Goal: Task Accomplishment & Management: Manage account settings

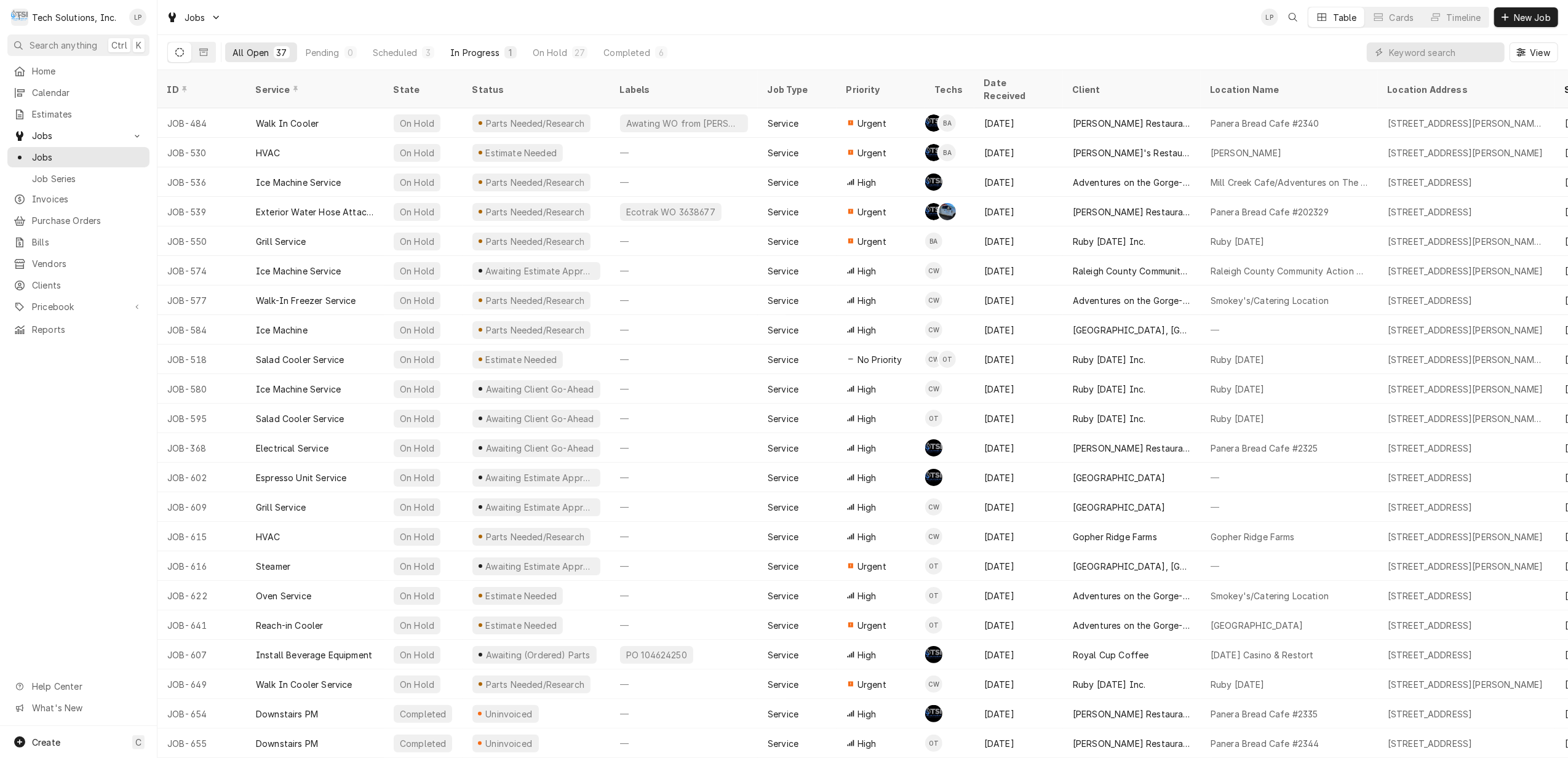
click at [474, 49] on div "In Progress" at bounding box center [475, 52] width 49 height 13
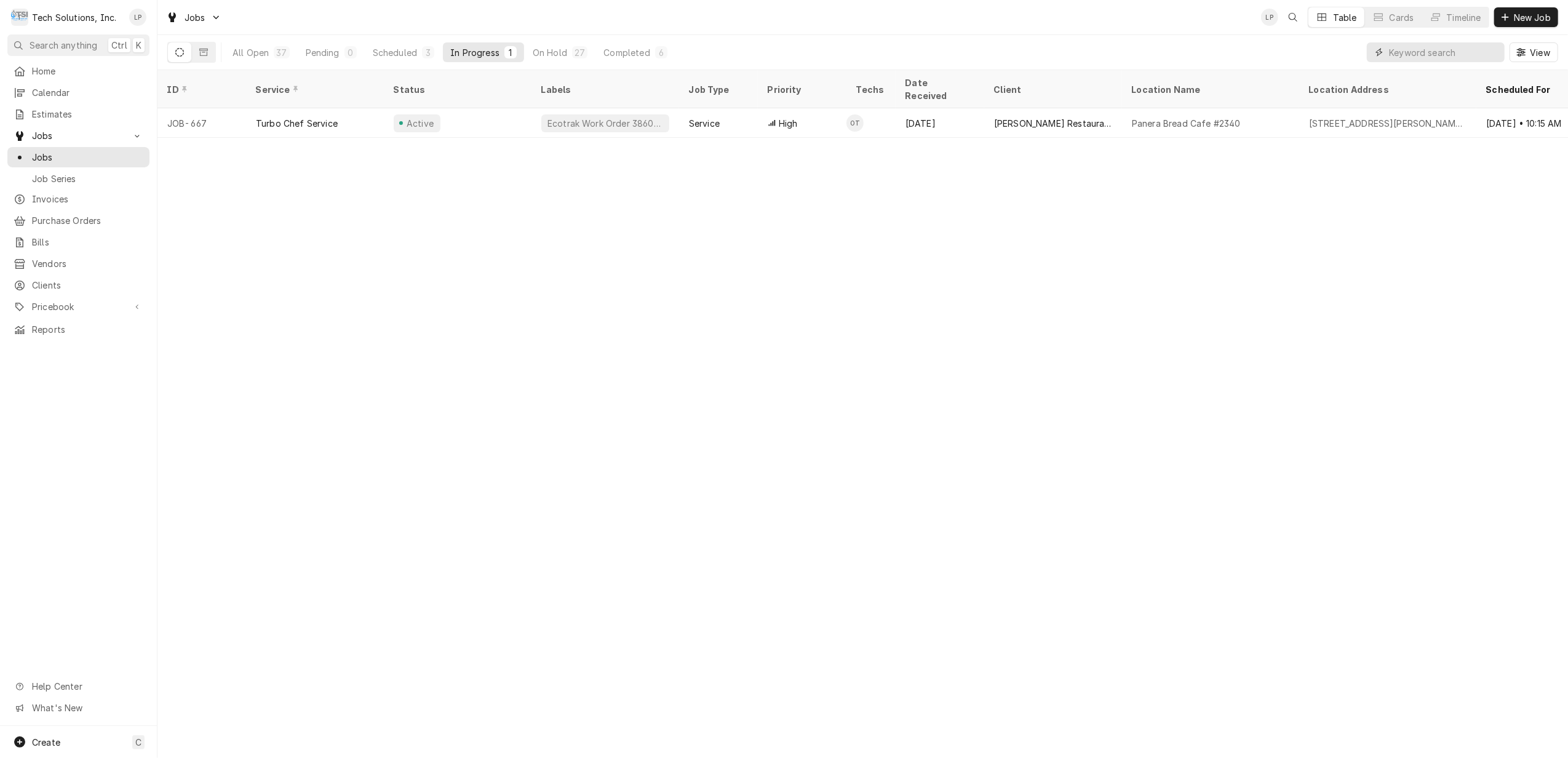
click at [1416, 51] on input "Dynamic Content Wrapper" at bounding box center [1443, 52] width 109 height 20
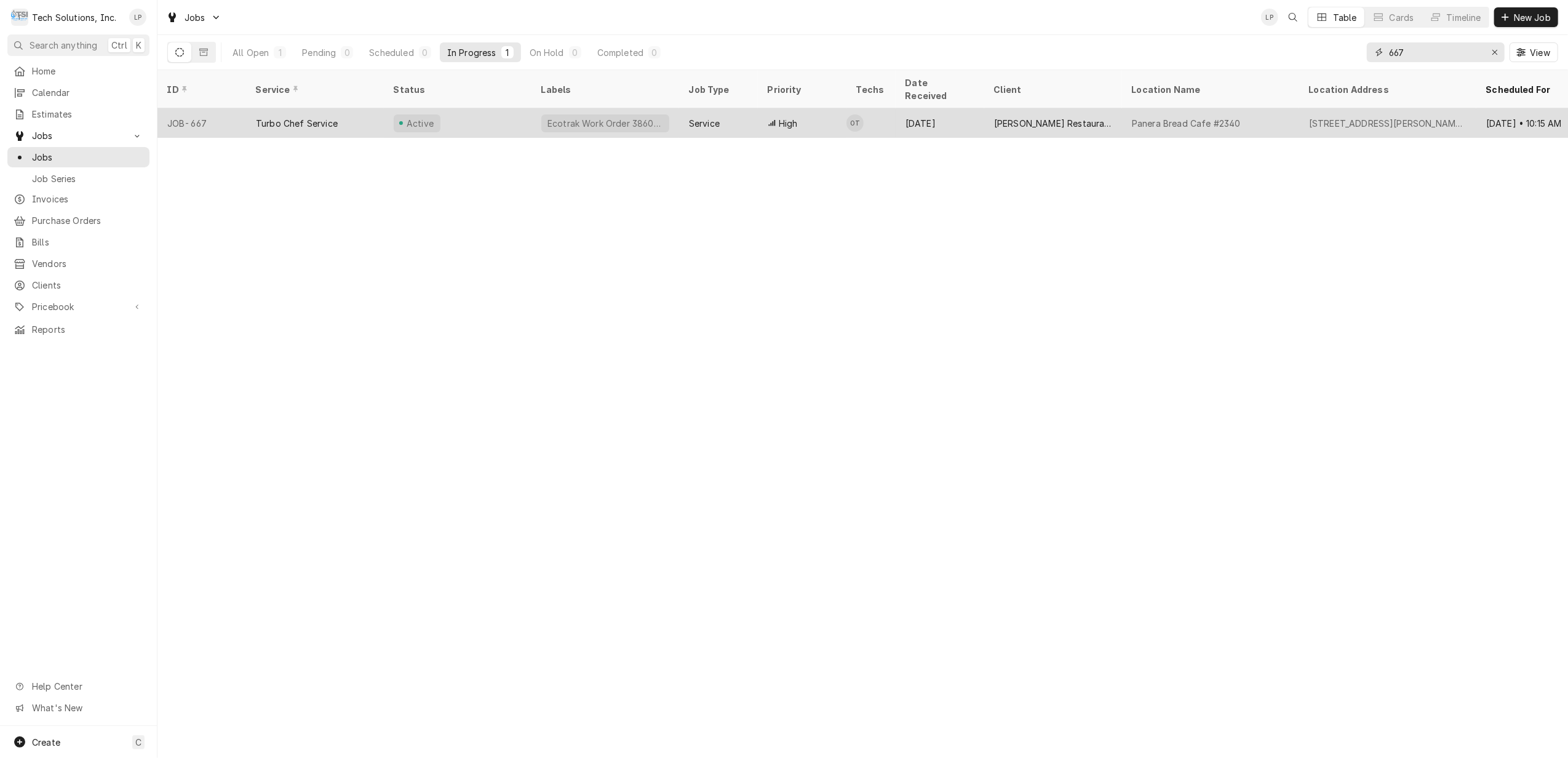
type input "667"
click at [505, 108] on div "Active" at bounding box center [457, 122] width 147 height 29
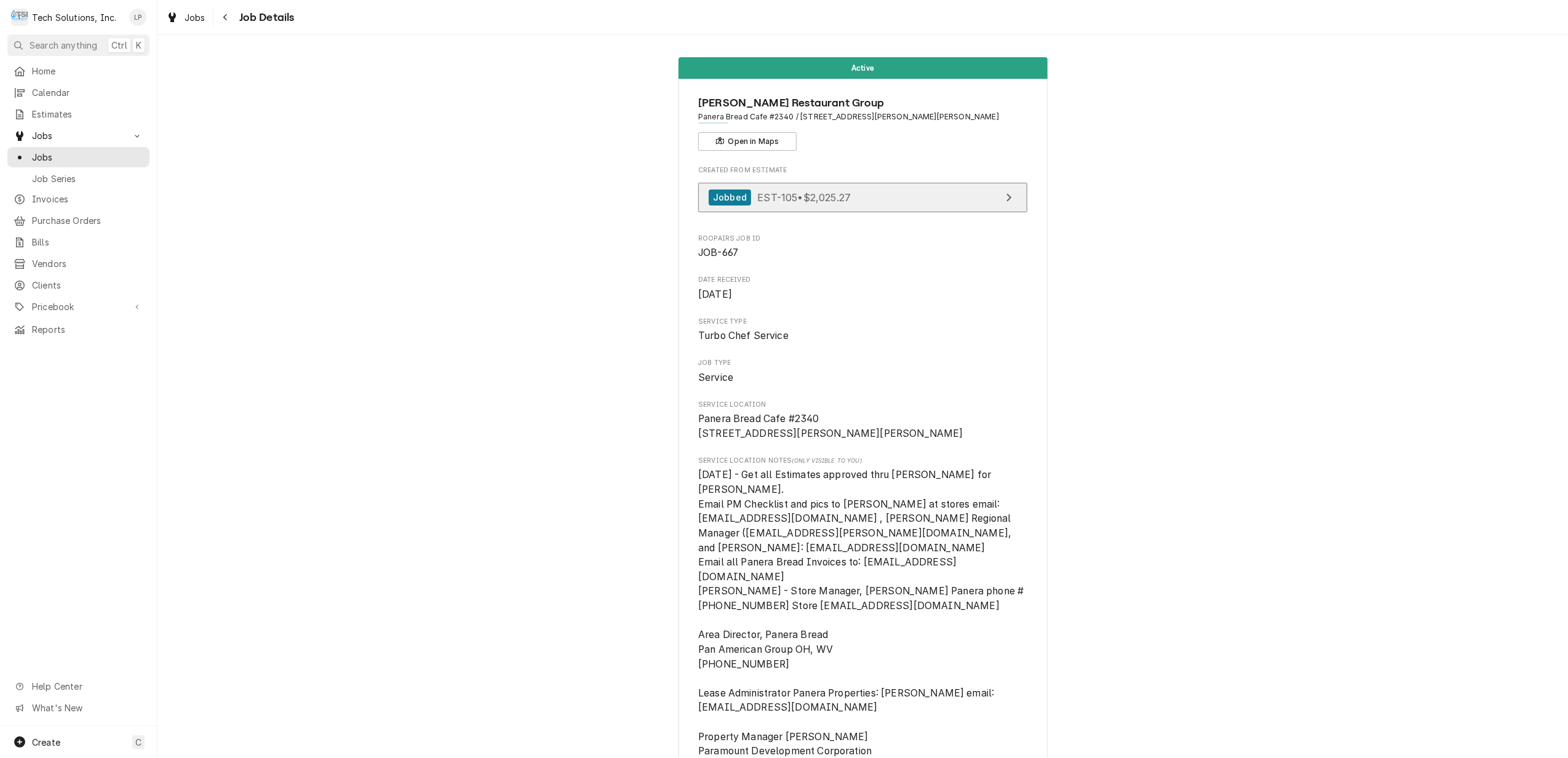
click at [856, 202] on link "Jobbed EST-105 • $2,025.27" at bounding box center [862, 197] width 329 height 30
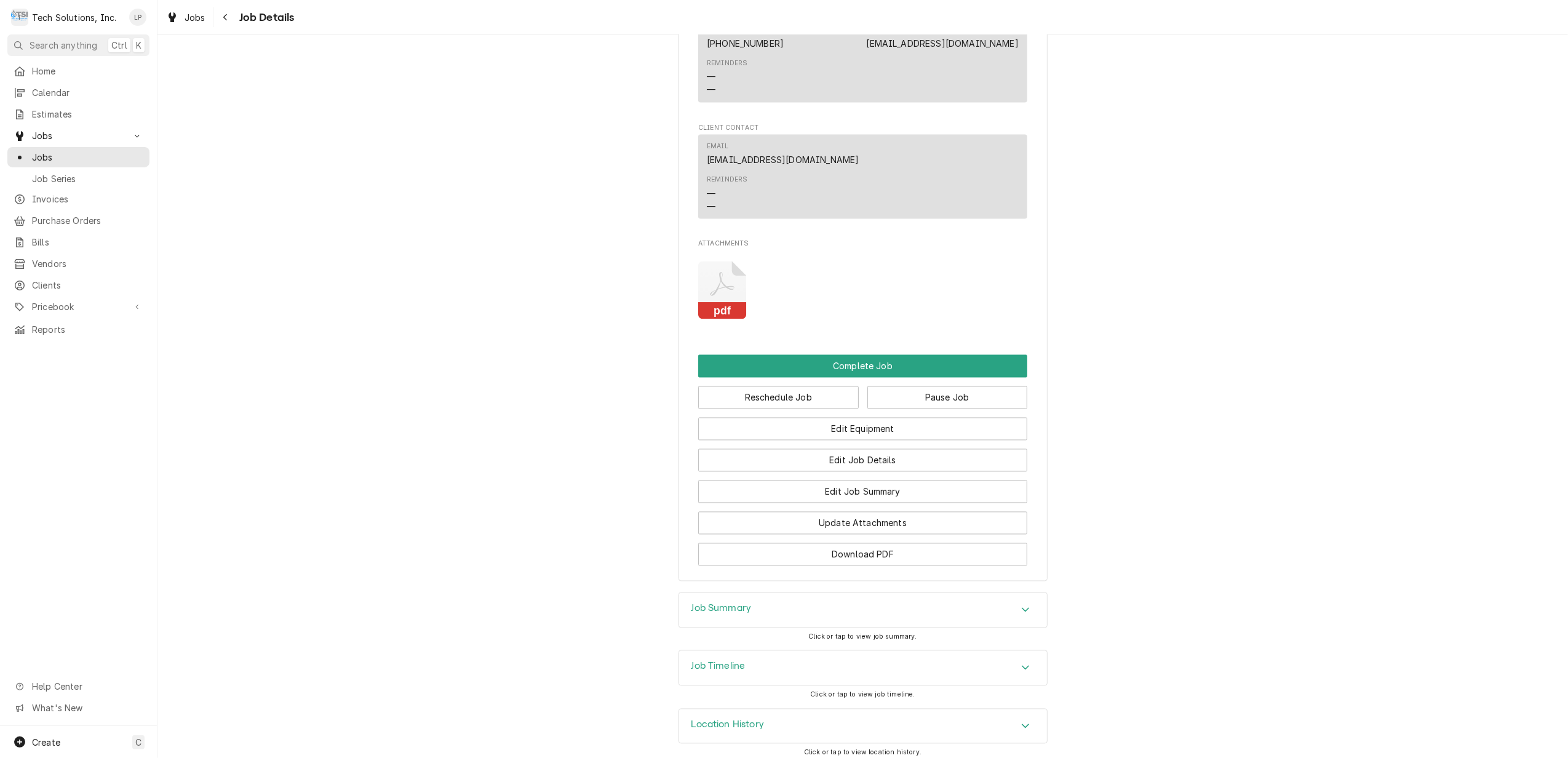
scroll to position [2176, 0]
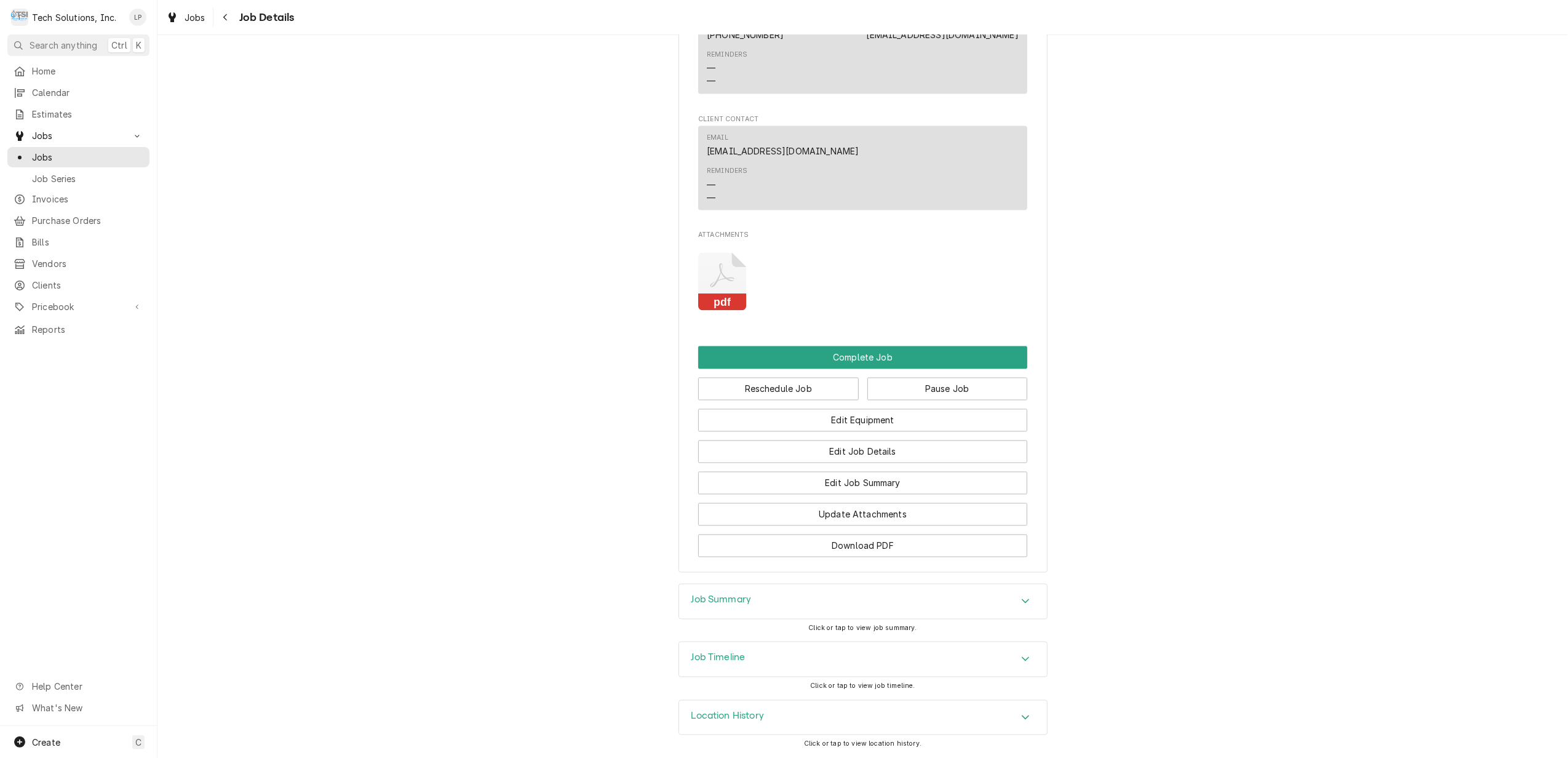
click at [1016, 658] on div "Accordion Header" at bounding box center [1025, 660] width 18 height 15
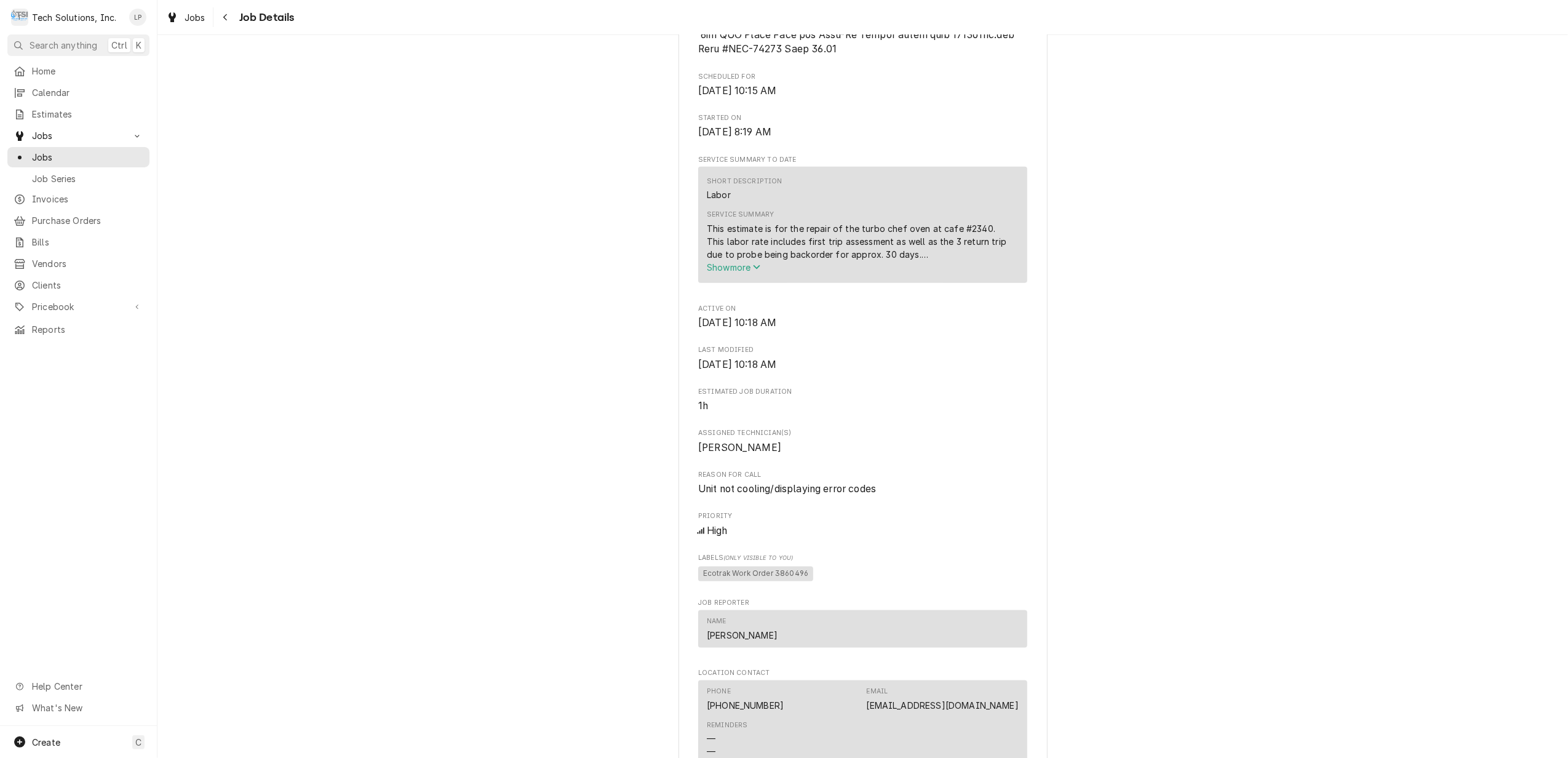
scroll to position [1570, 0]
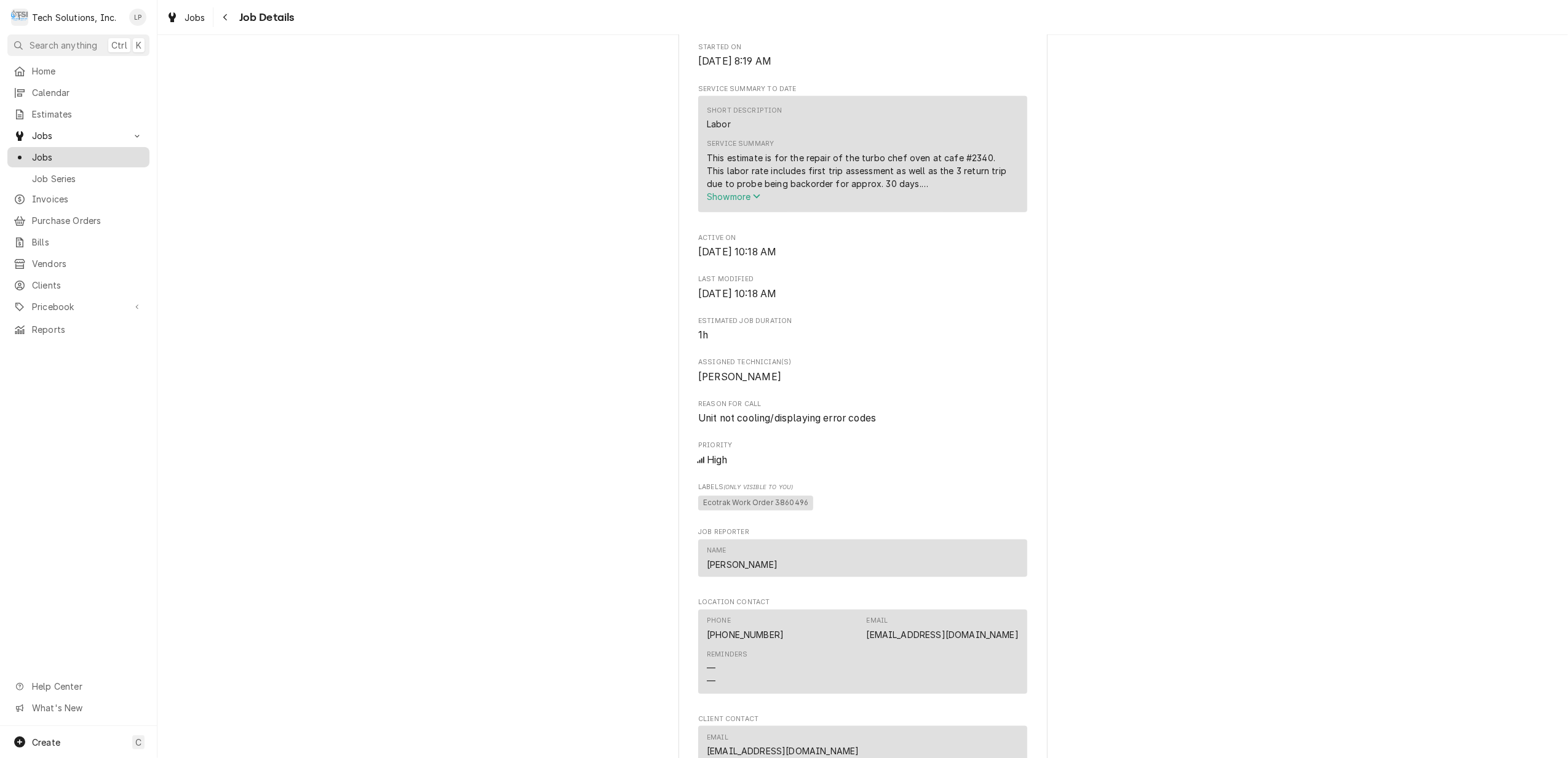
click at [45, 151] on span "Jobs" at bounding box center [87, 157] width 112 height 13
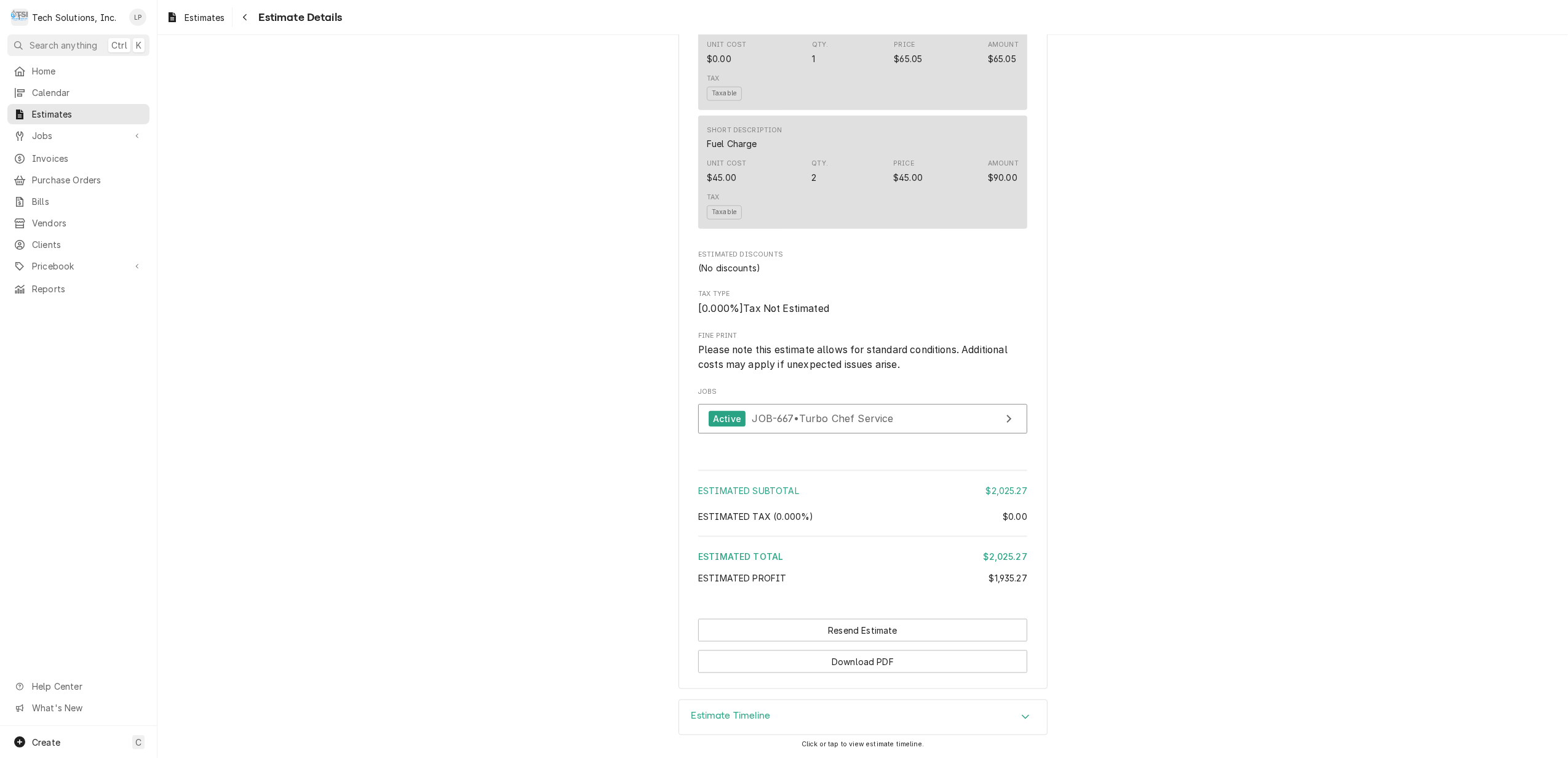
scroll to position [1487, 0]
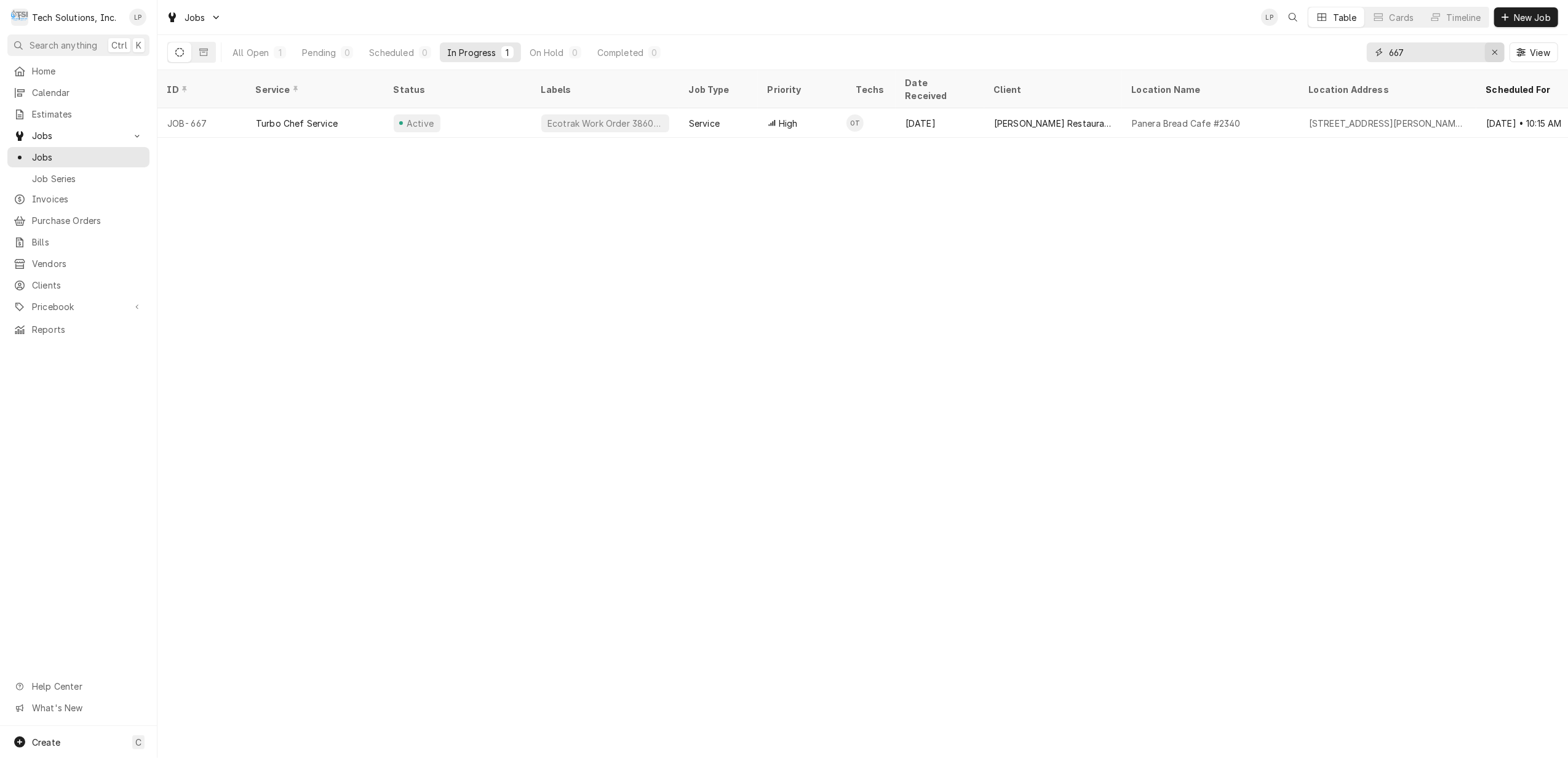
click at [1496, 52] on icon "Erase input" at bounding box center [1495, 52] width 7 height 8
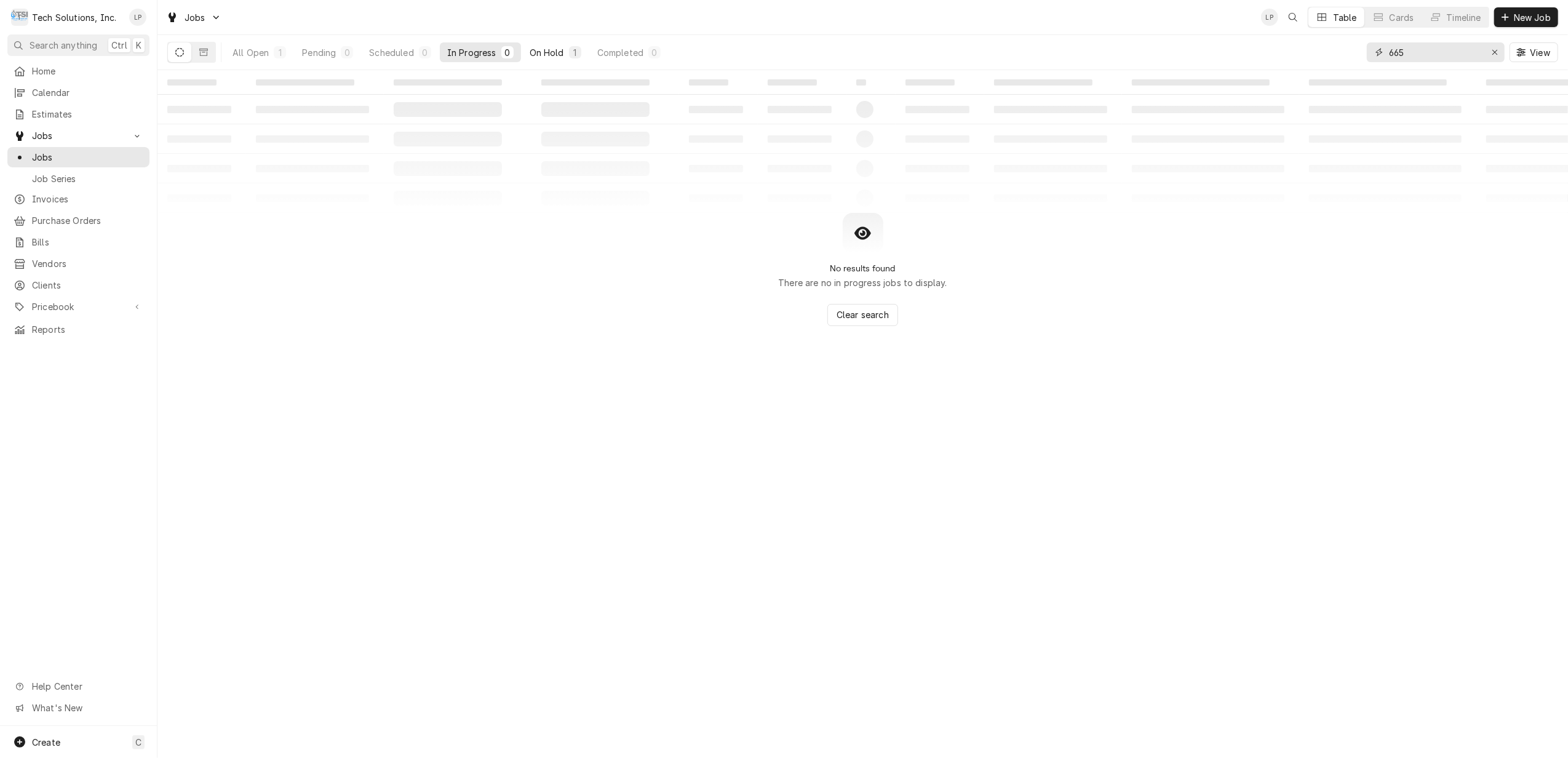
type input "665"
click at [538, 52] on div "On Hold" at bounding box center [546, 52] width 34 height 13
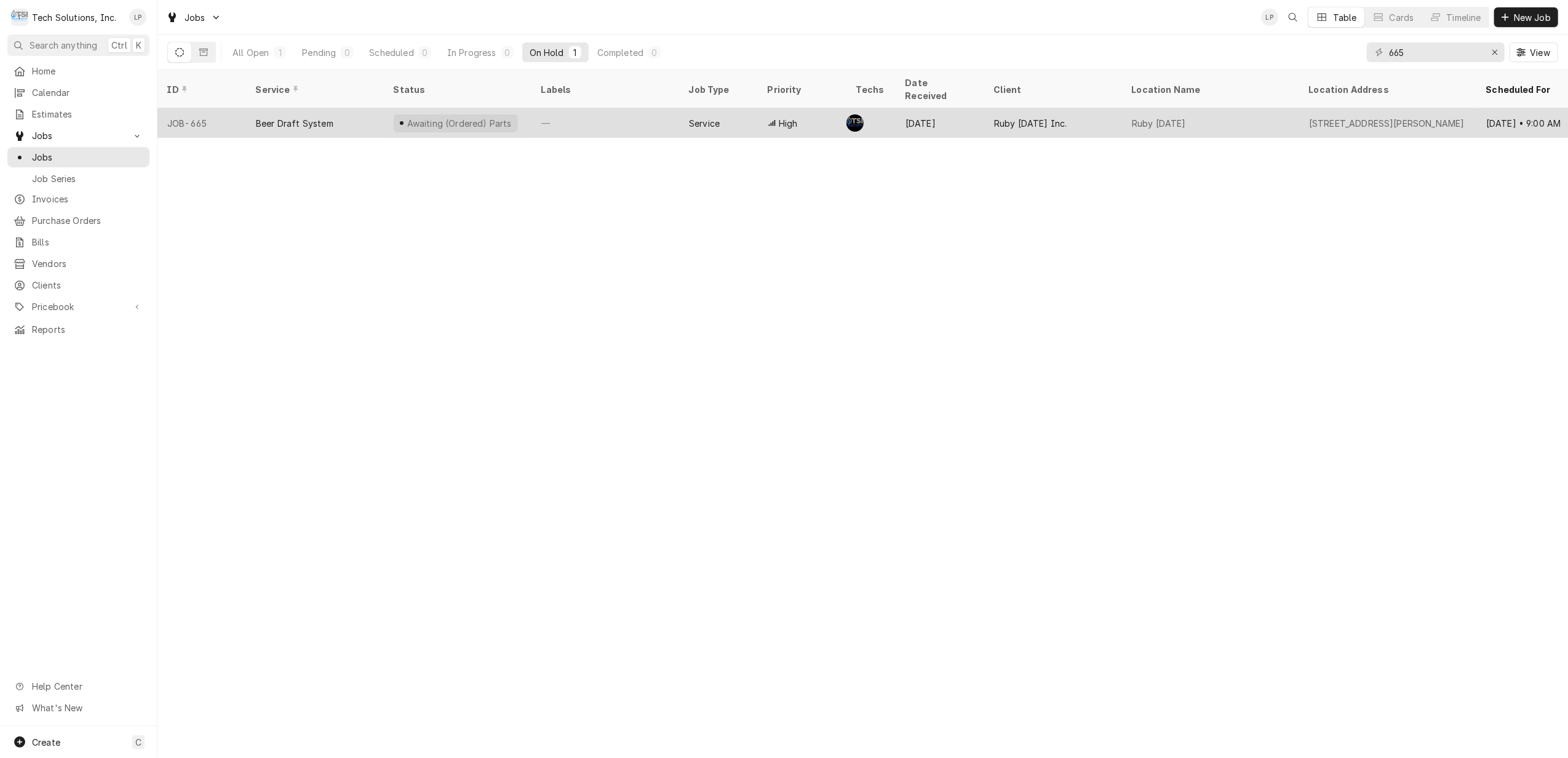
click at [587, 108] on div "—" at bounding box center [605, 122] width 147 height 29
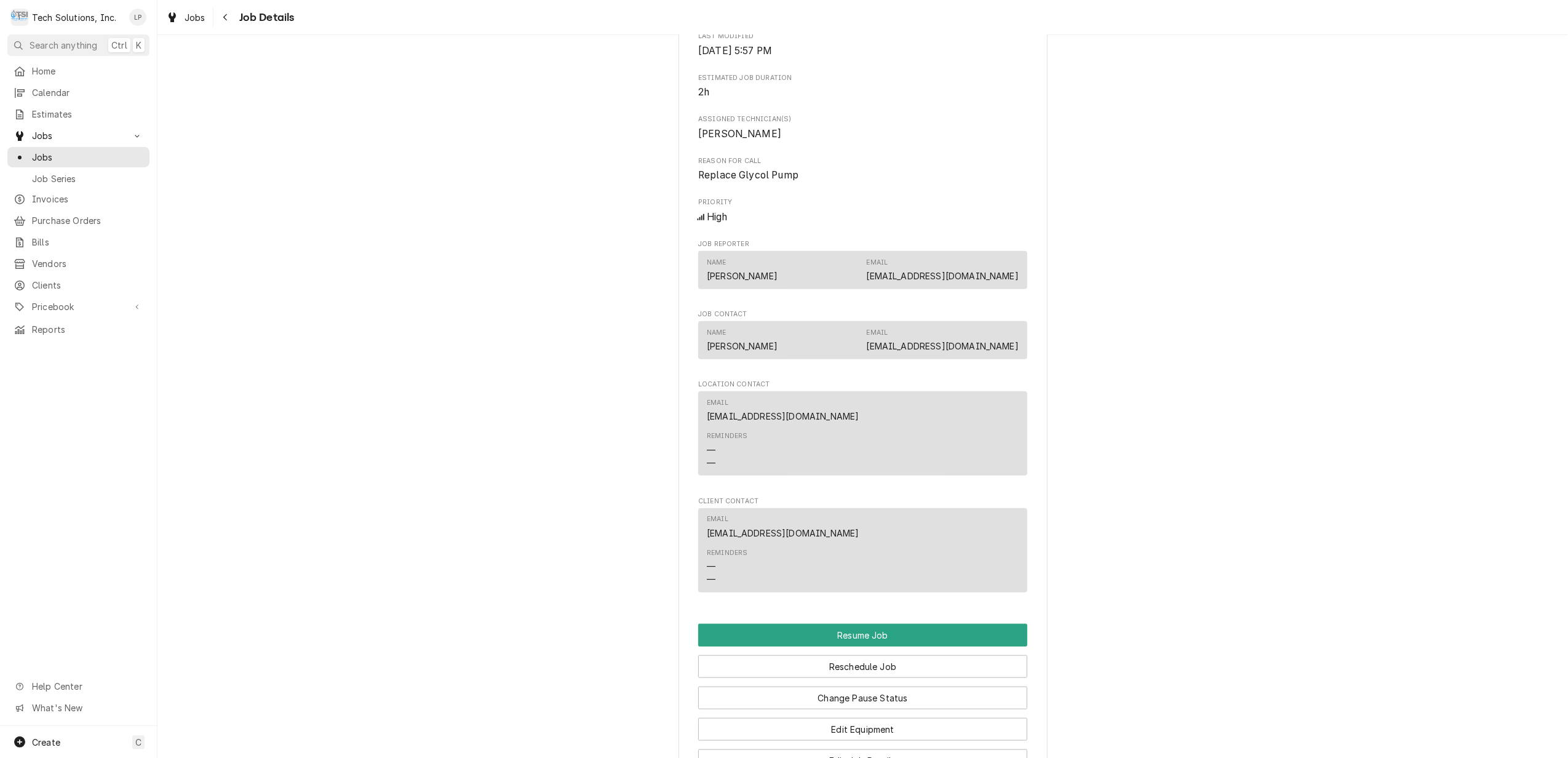
scroll to position [1349, 0]
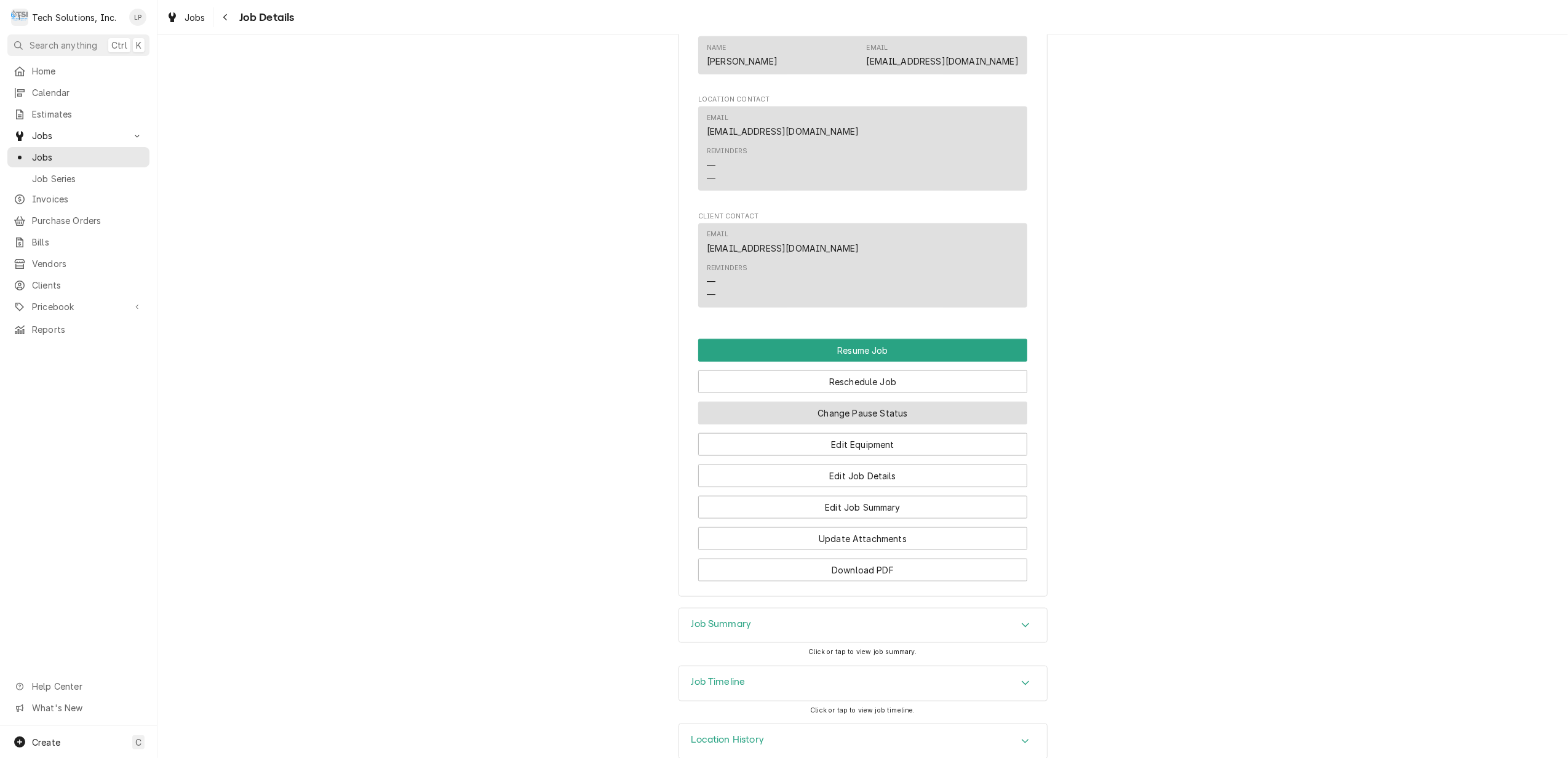
click at [935, 401] on button "Change Pause Status" at bounding box center [862, 412] width 329 height 22
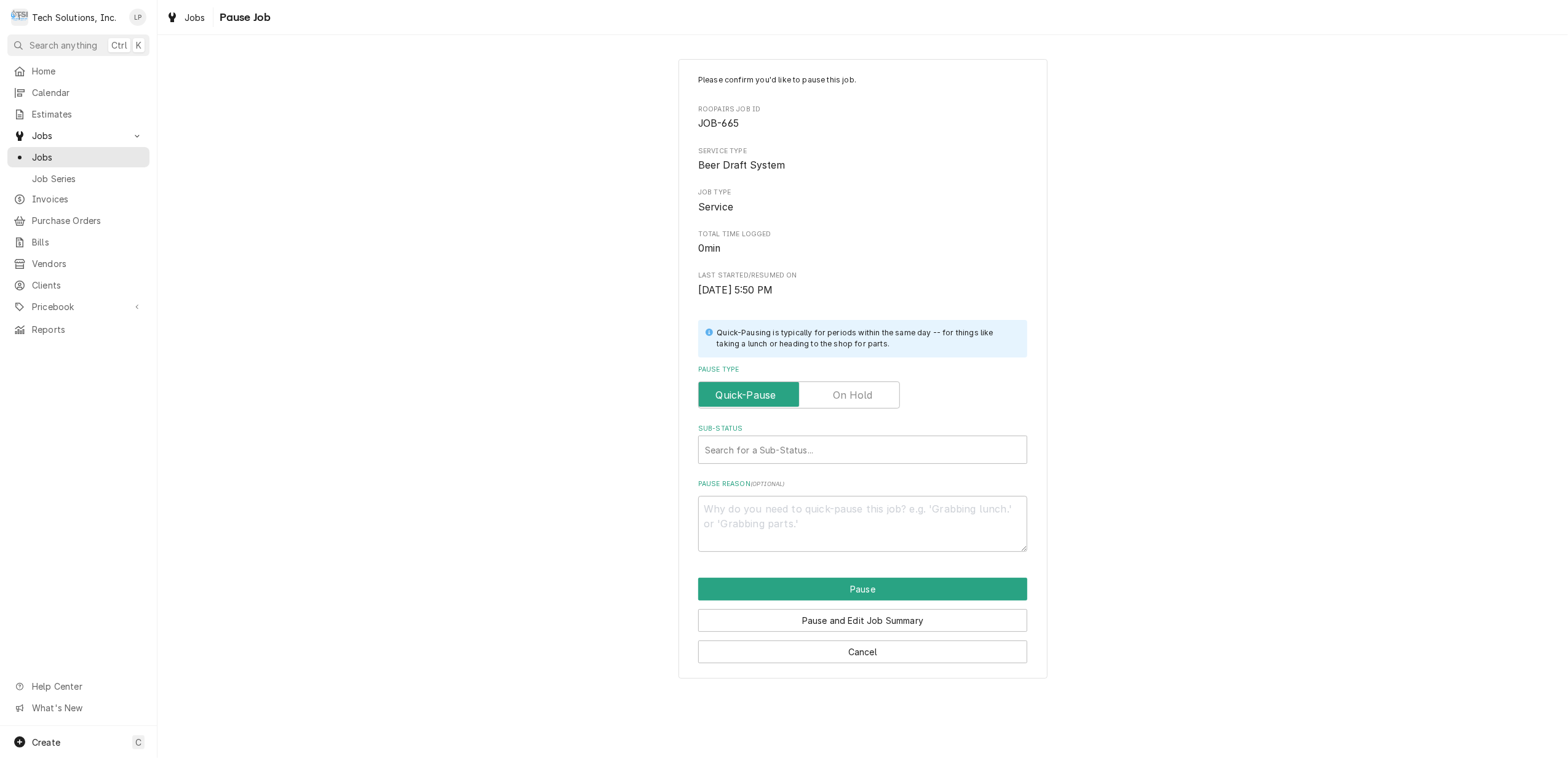
click at [863, 396] on label "Pause Type" at bounding box center [799, 395] width 202 height 27
click at [863, 396] on input "Pause Type" at bounding box center [799, 395] width 191 height 27
checkbox input "true"
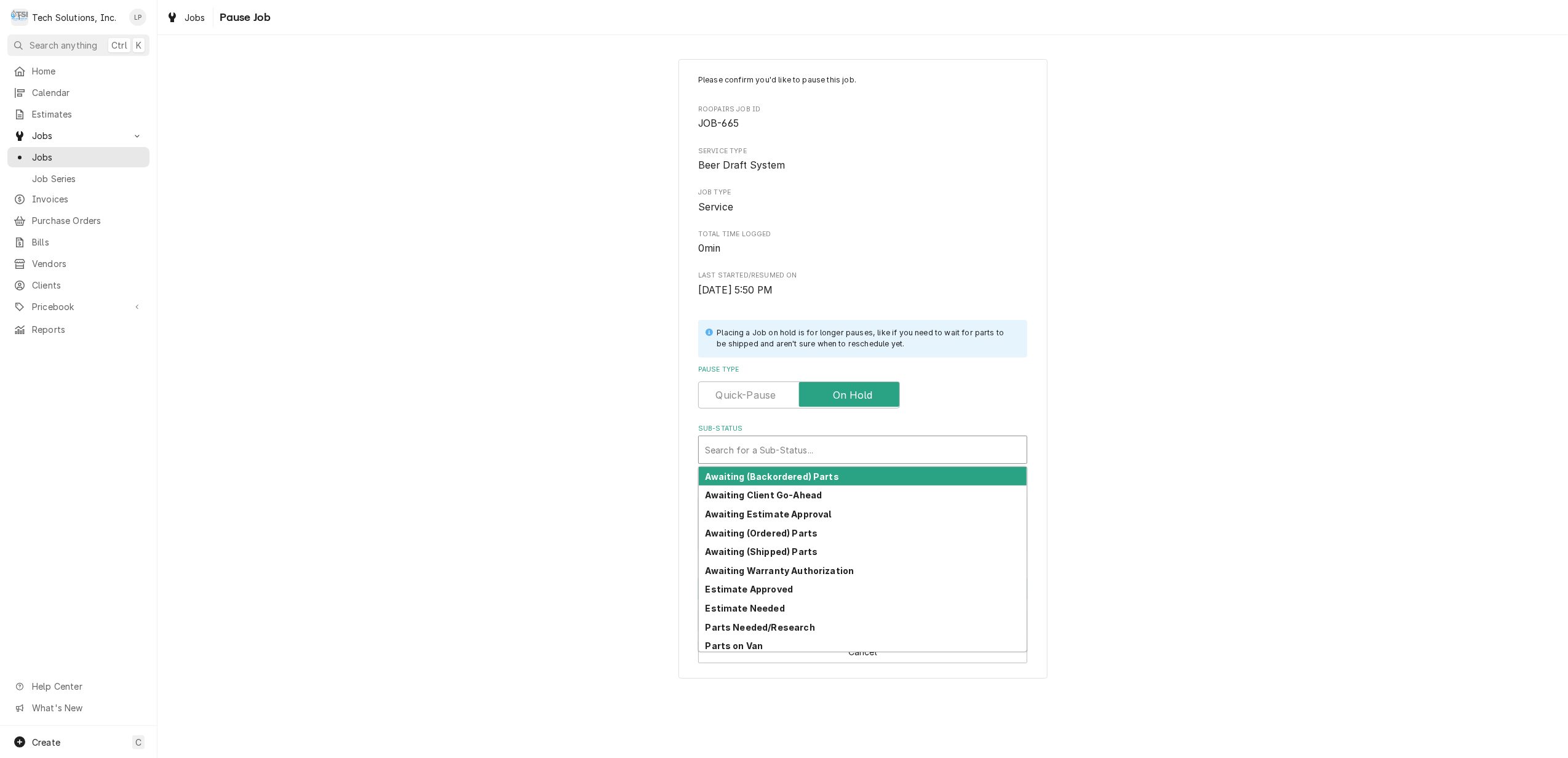
click at [839, 448] on div "Sub-Status" at bounding box center [862, 450] width 316 height 22
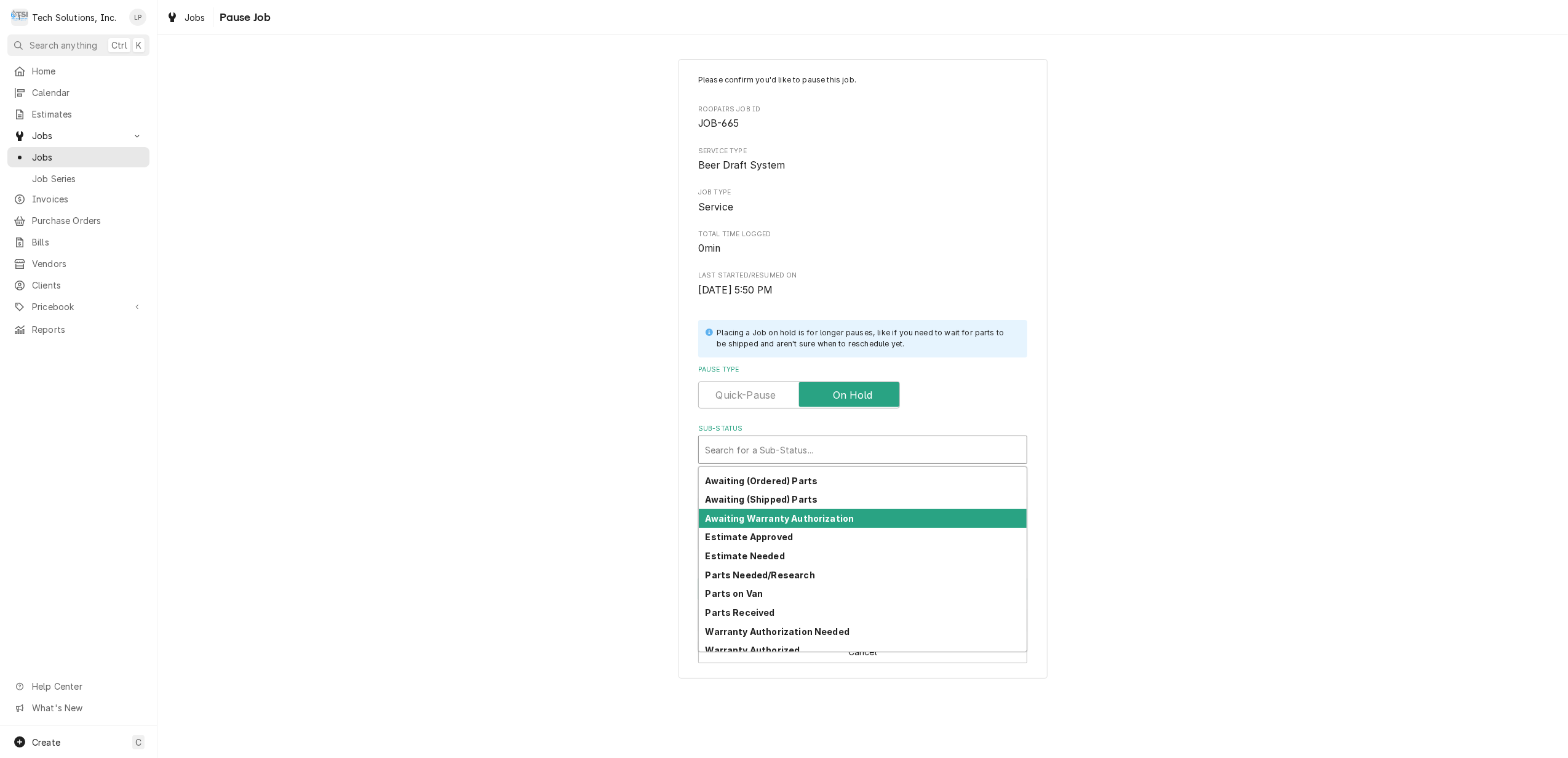
scroll to position [54, 0]
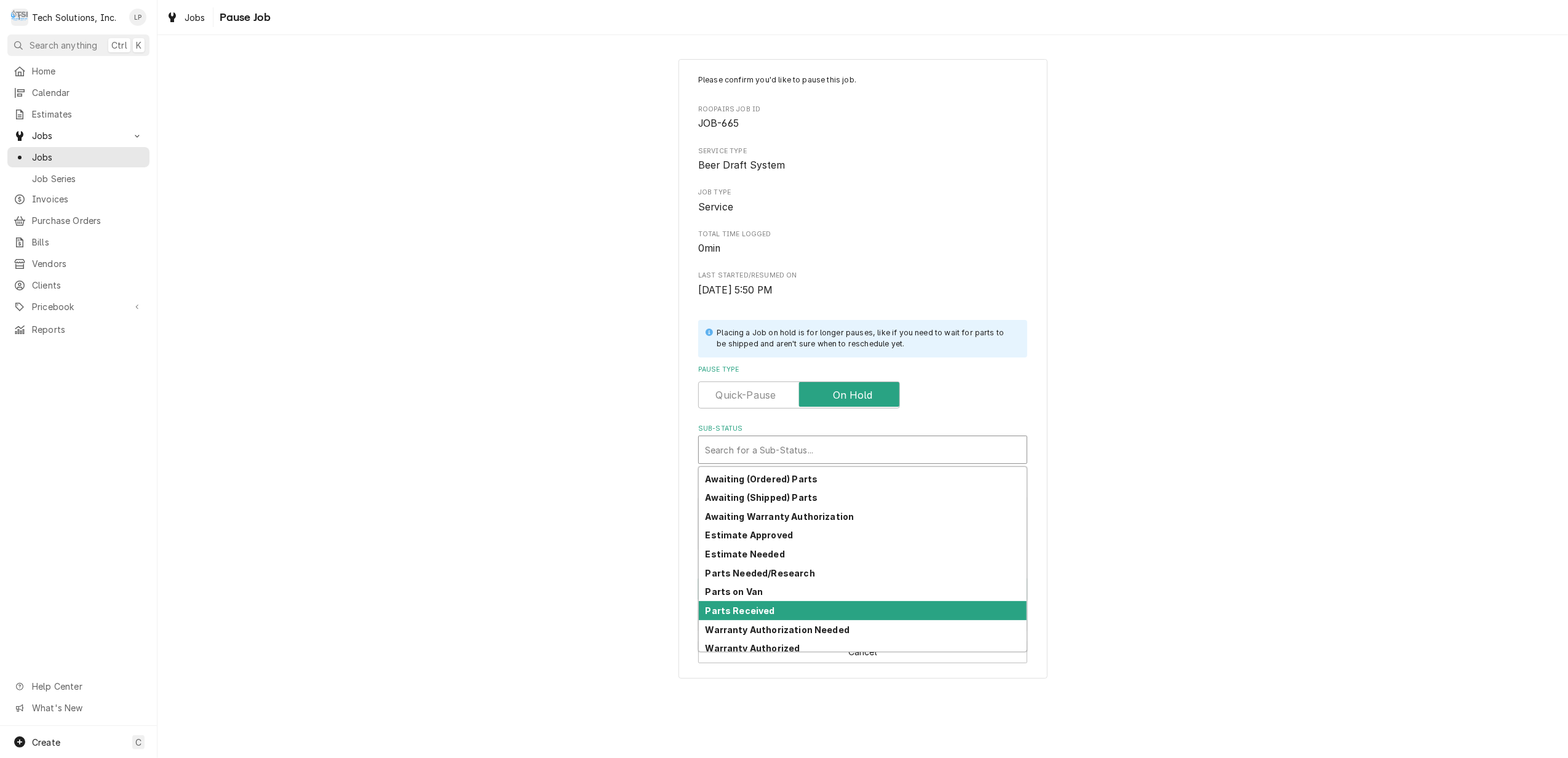
click at [830, 611] on div "Parts Received" at bounding box center [863, 611] width 328 height 19
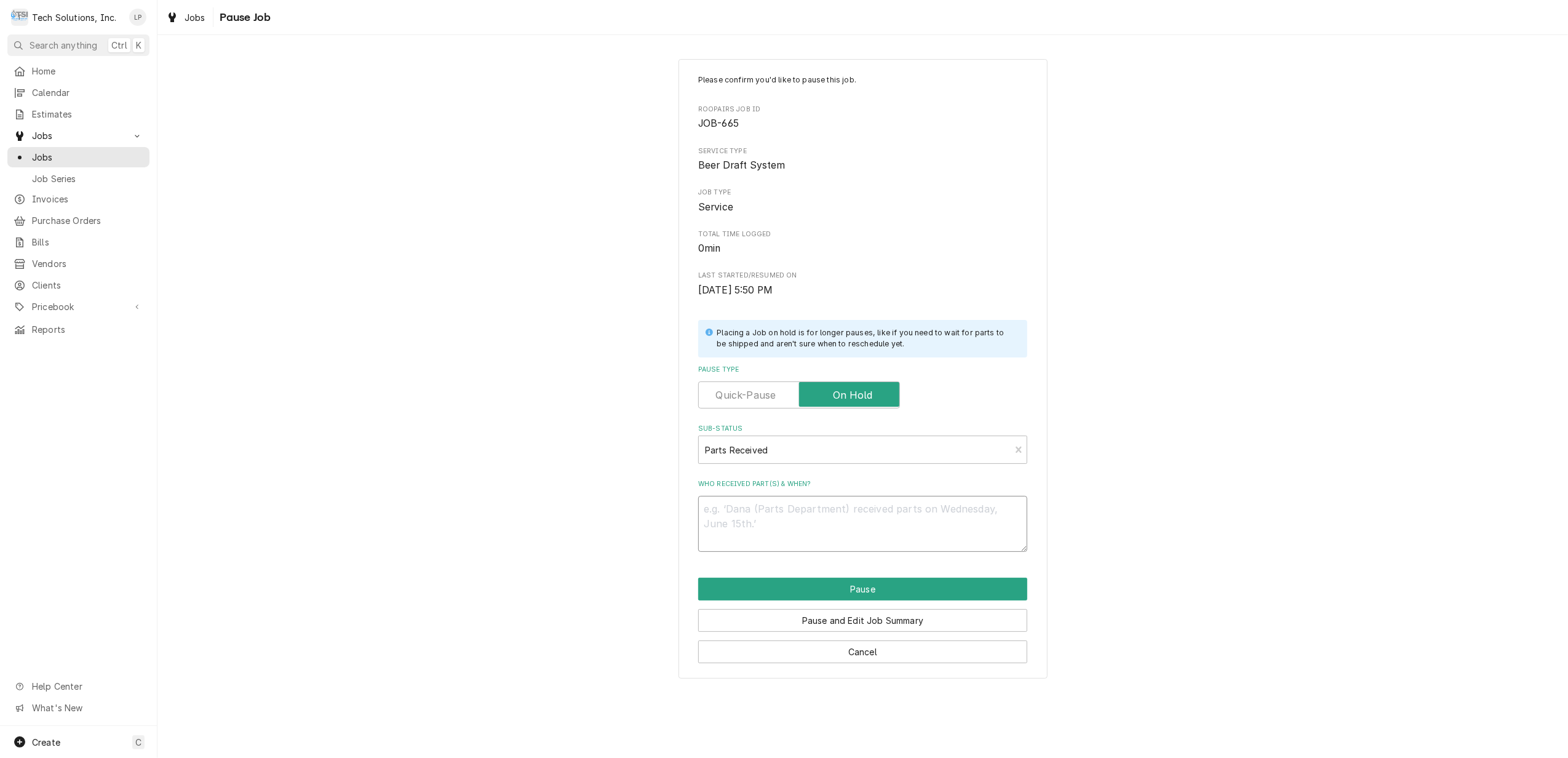
click at [840, 519] on textarea "Who received part(s) & when?" at bounding box center [862, 523] width 329 height 56
type textarea "x"
type textarea "L"
type textarea "x"
type textarea "Li"
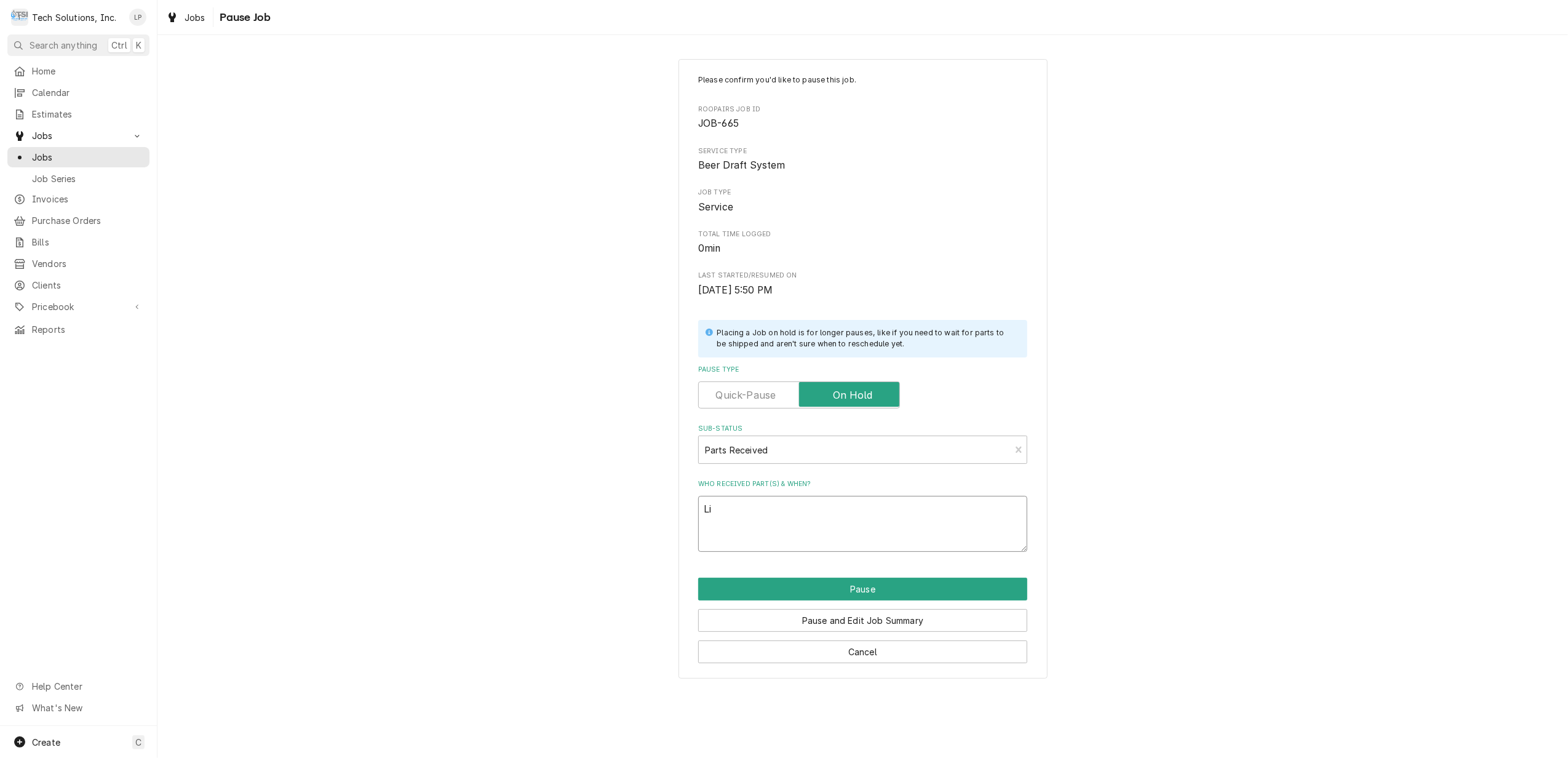
type textarea "x"
type textarea "Lis"
type textarea "x"
type textarea "Lisa"
type textarea "x"
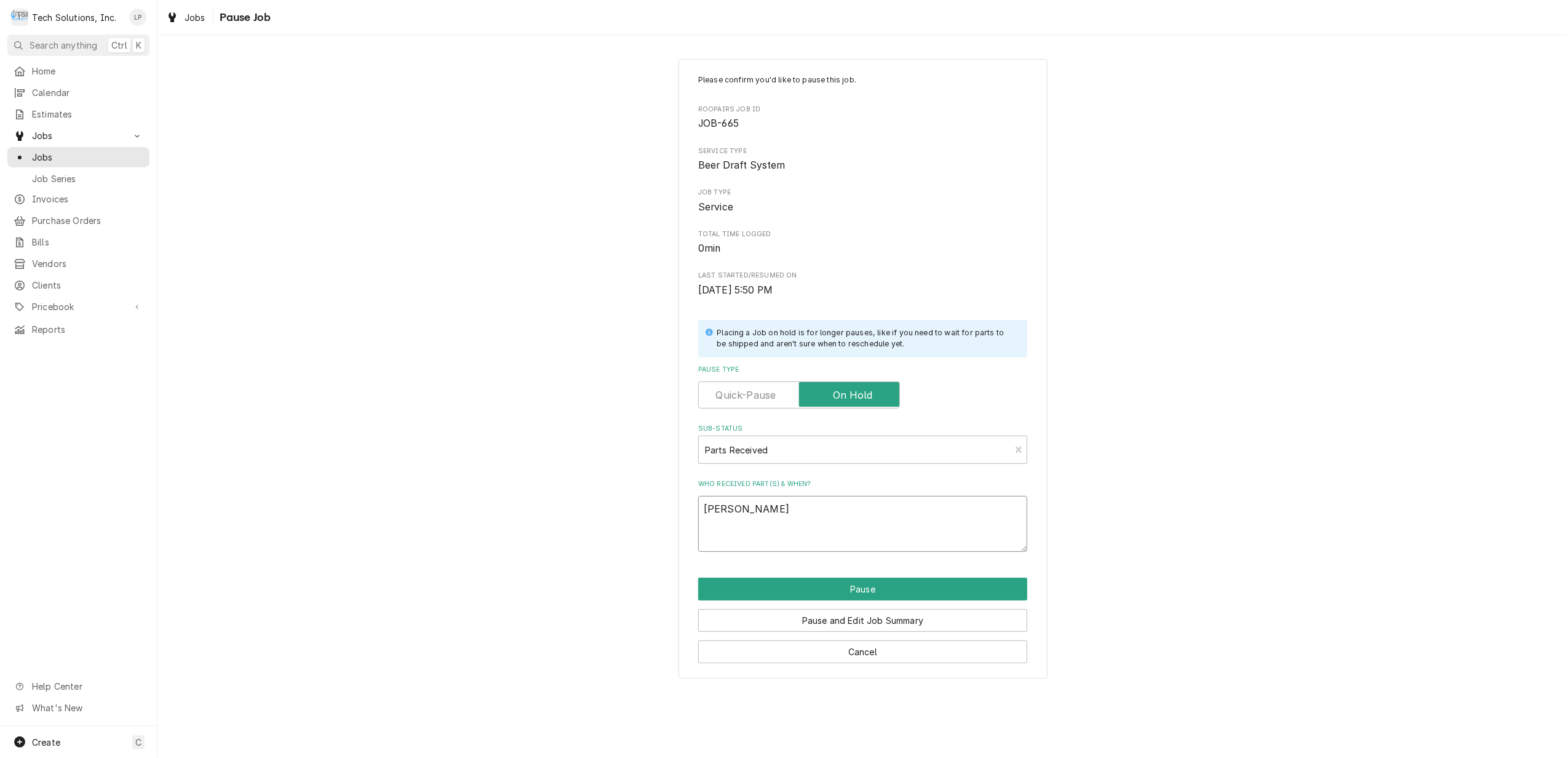
type textarea "Lisa"
type textarea "x"
type textarea "Lisa g"
type textarea "x"
type textarea "Lisa ga"
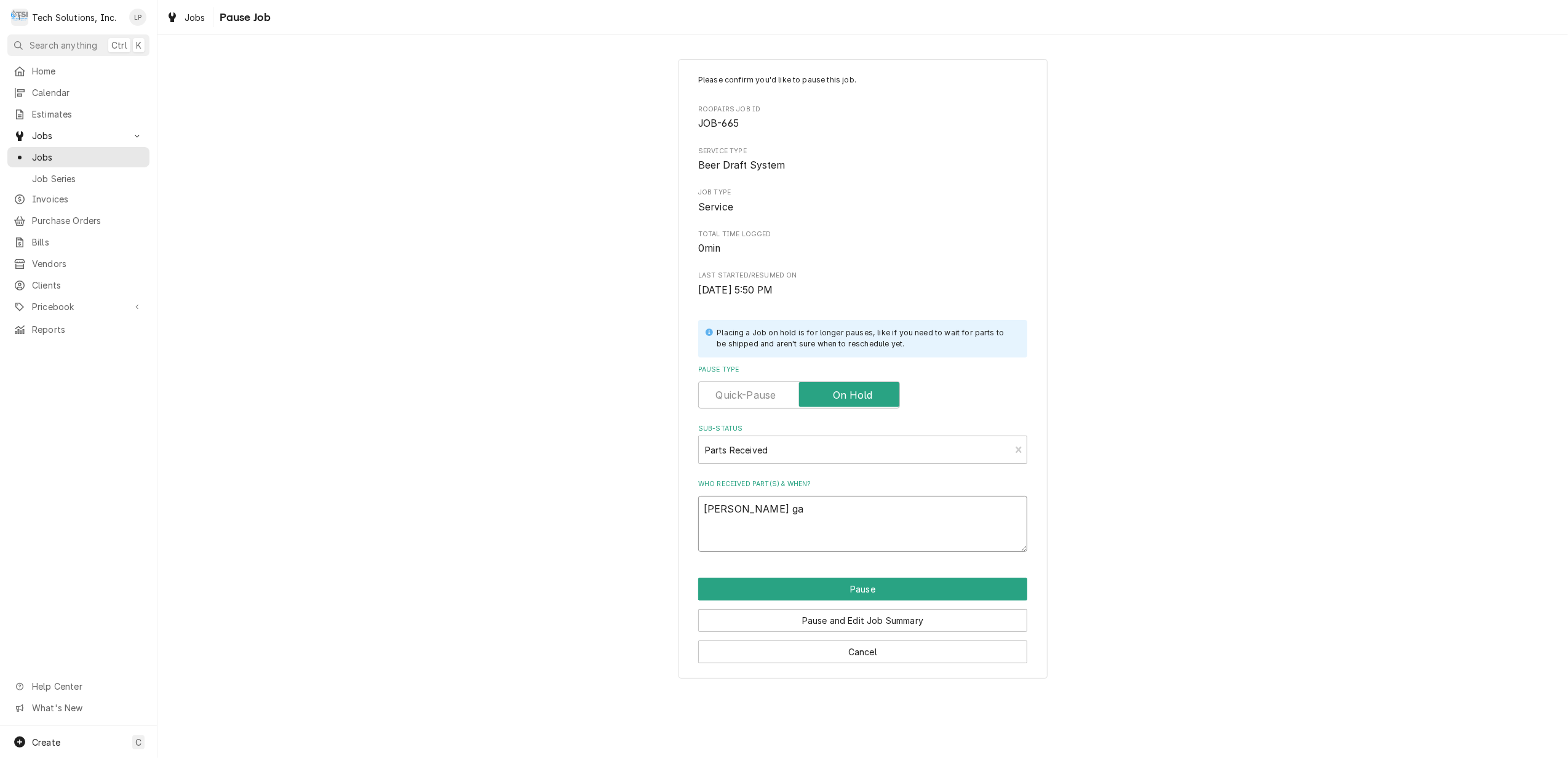
type textarea "x"
type textarea "Lisa gav"
type textarea "x"
type textarea "Lisa gave"
type textarea "x"
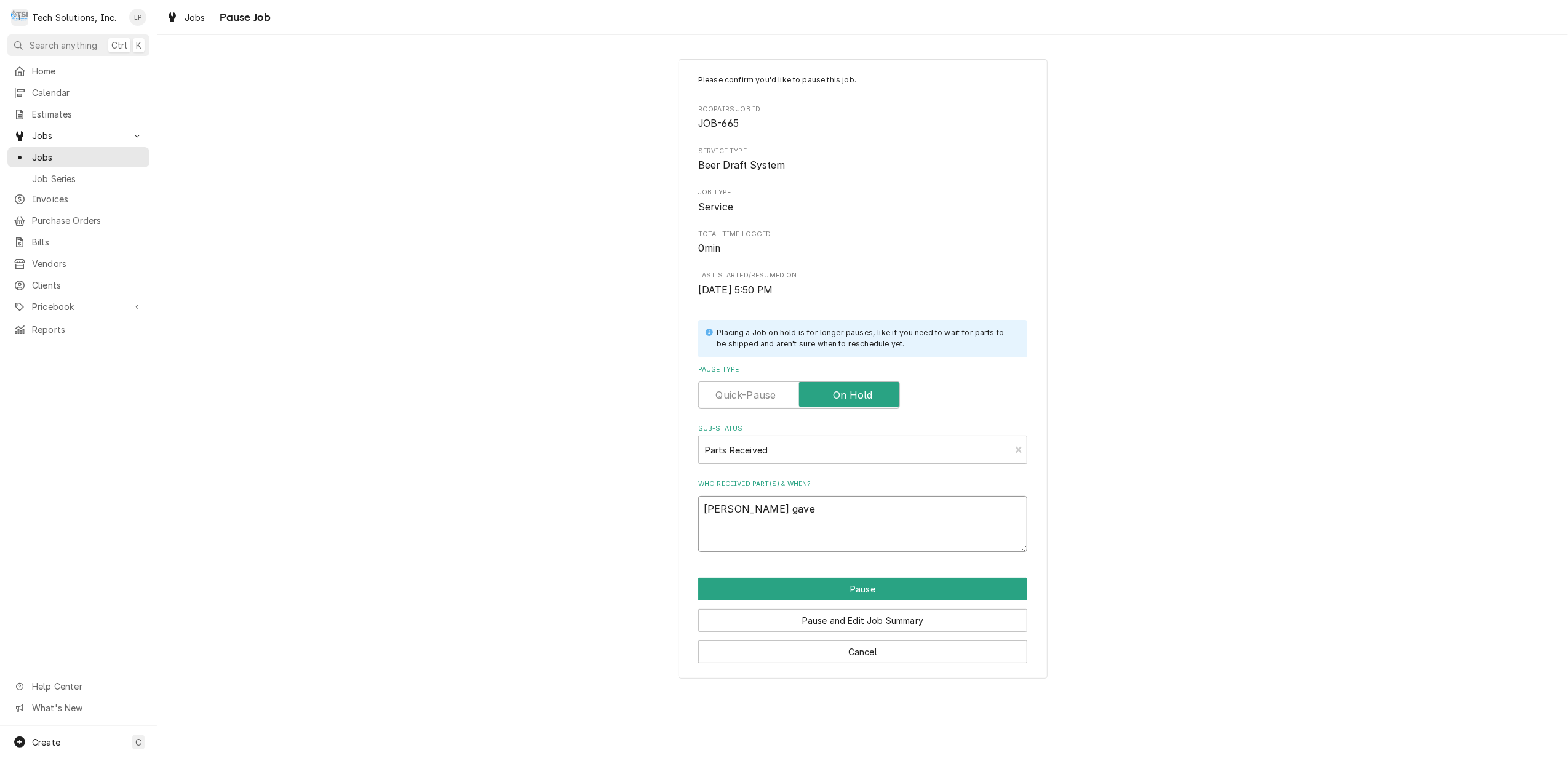
type textarea "Lisa gave"
type textarea "x"
type textarea "Lisa gave J"
type textarea "x"
type textarea "Lisa gave Jo"
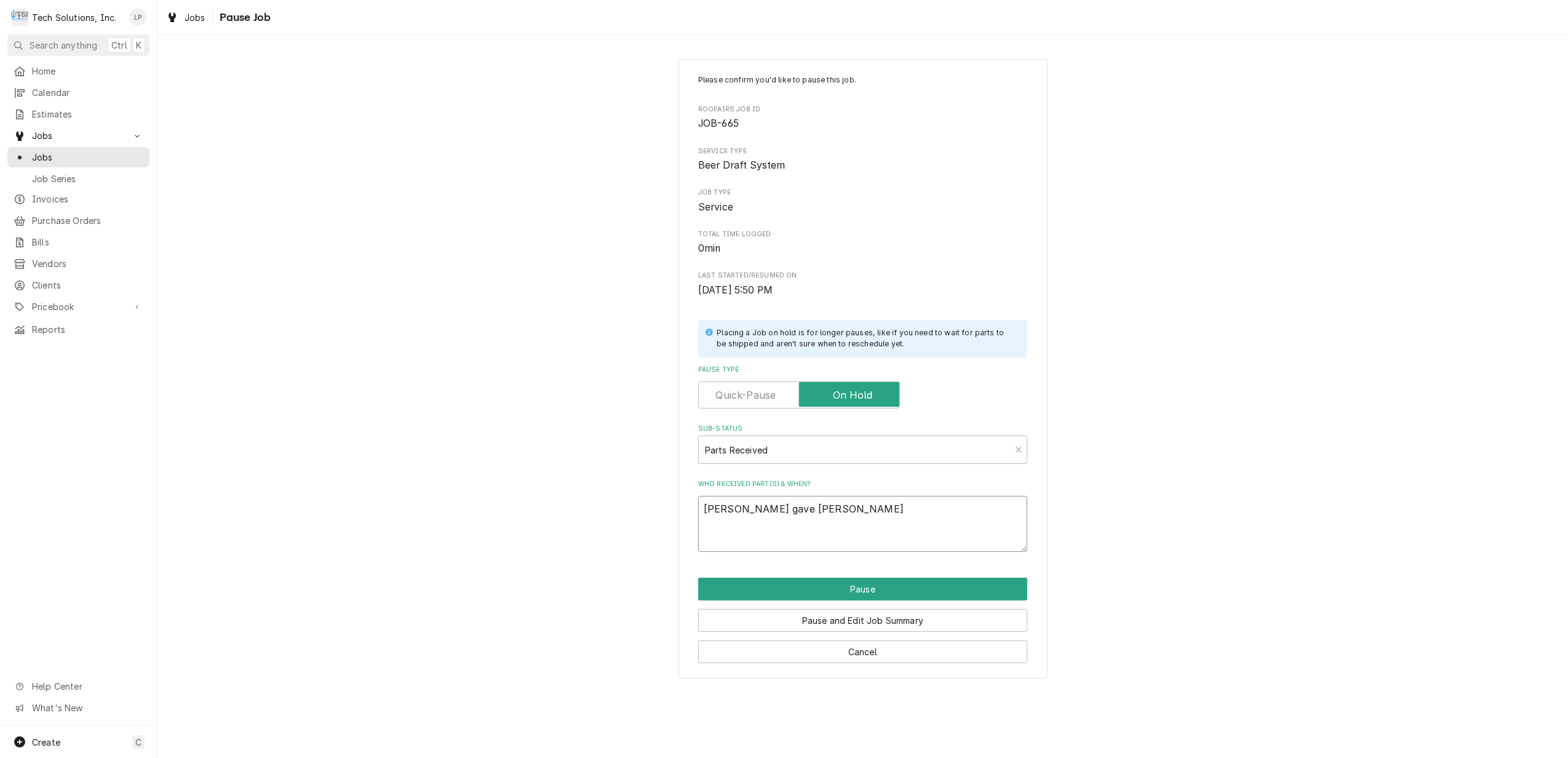
type textarea "x"
type textarea "Lisa gave Joe"
type textarea "x"
type textarea "Lisa gave Joe"
type textarea "x"
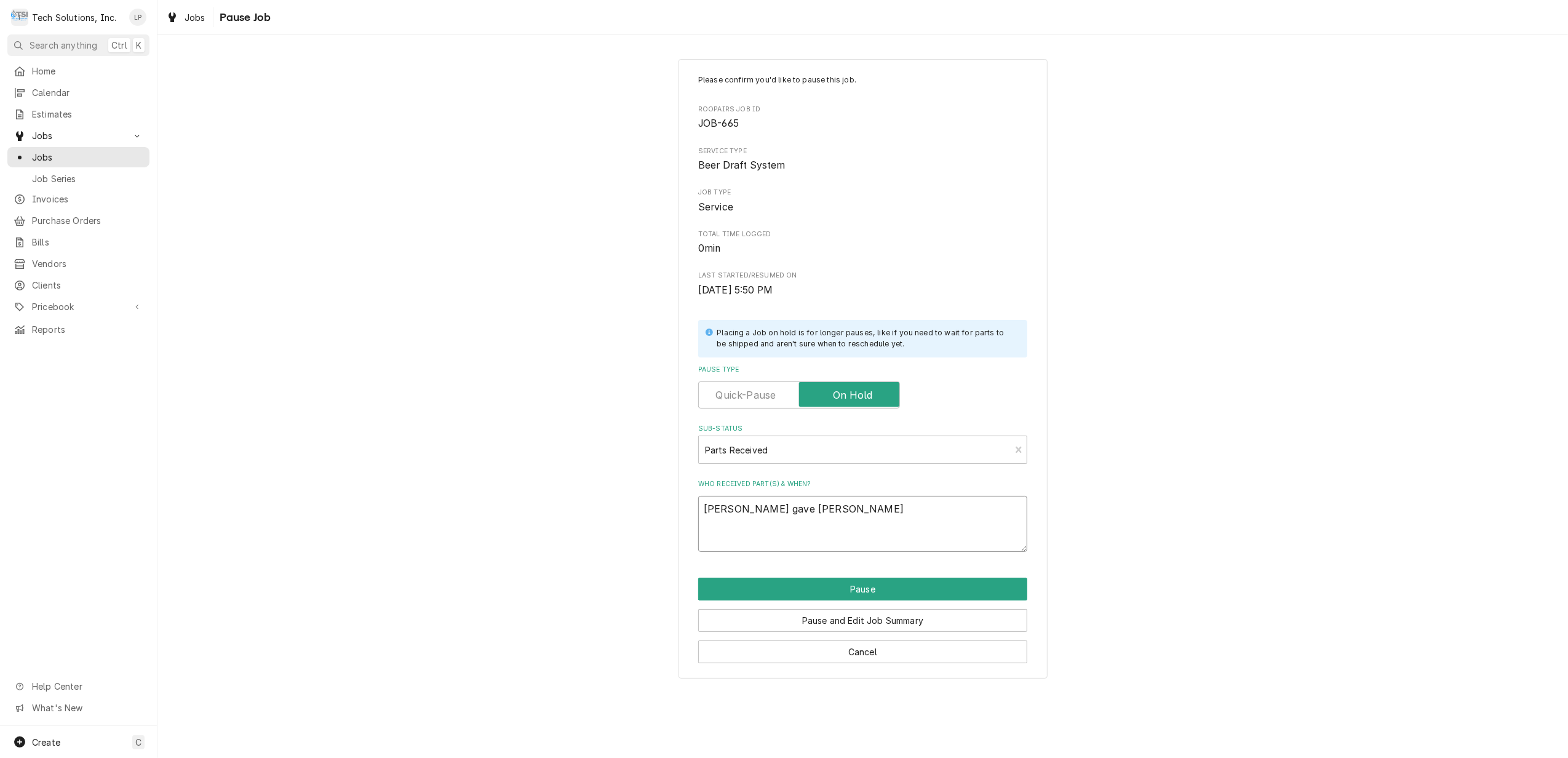
type textarea "Lisa gave Joe P"
type textarea "x"
type textarea "Lisa gave Joe Pu"
type textarea "x"
type textarea "Lisa gave Joe Pum"
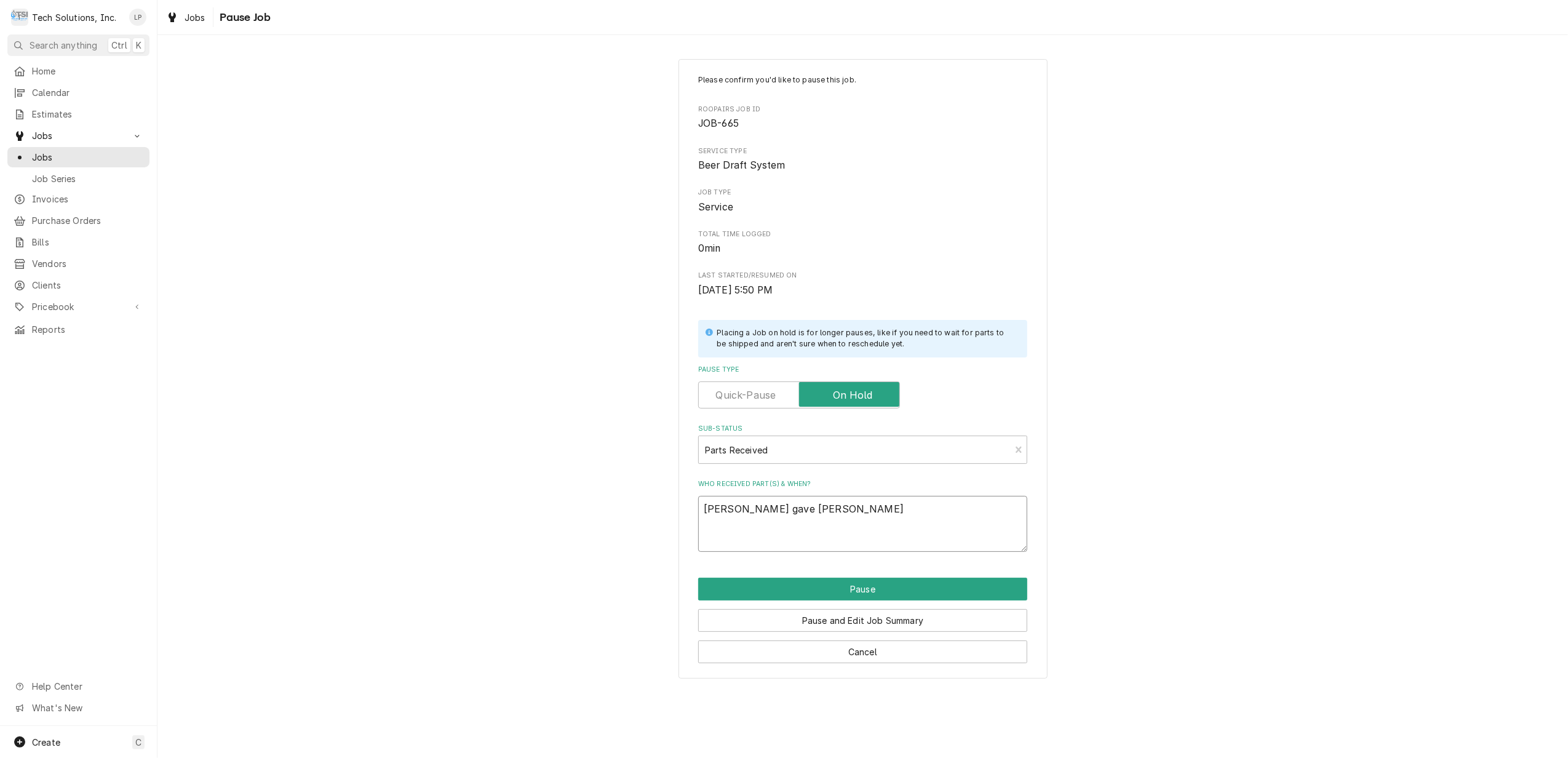
type textarea "x"
type textarea "Lisa gave Joe Pump"
type textarea "x"
type textarea "Lisa gave Joe Pump"
type textarea "x"
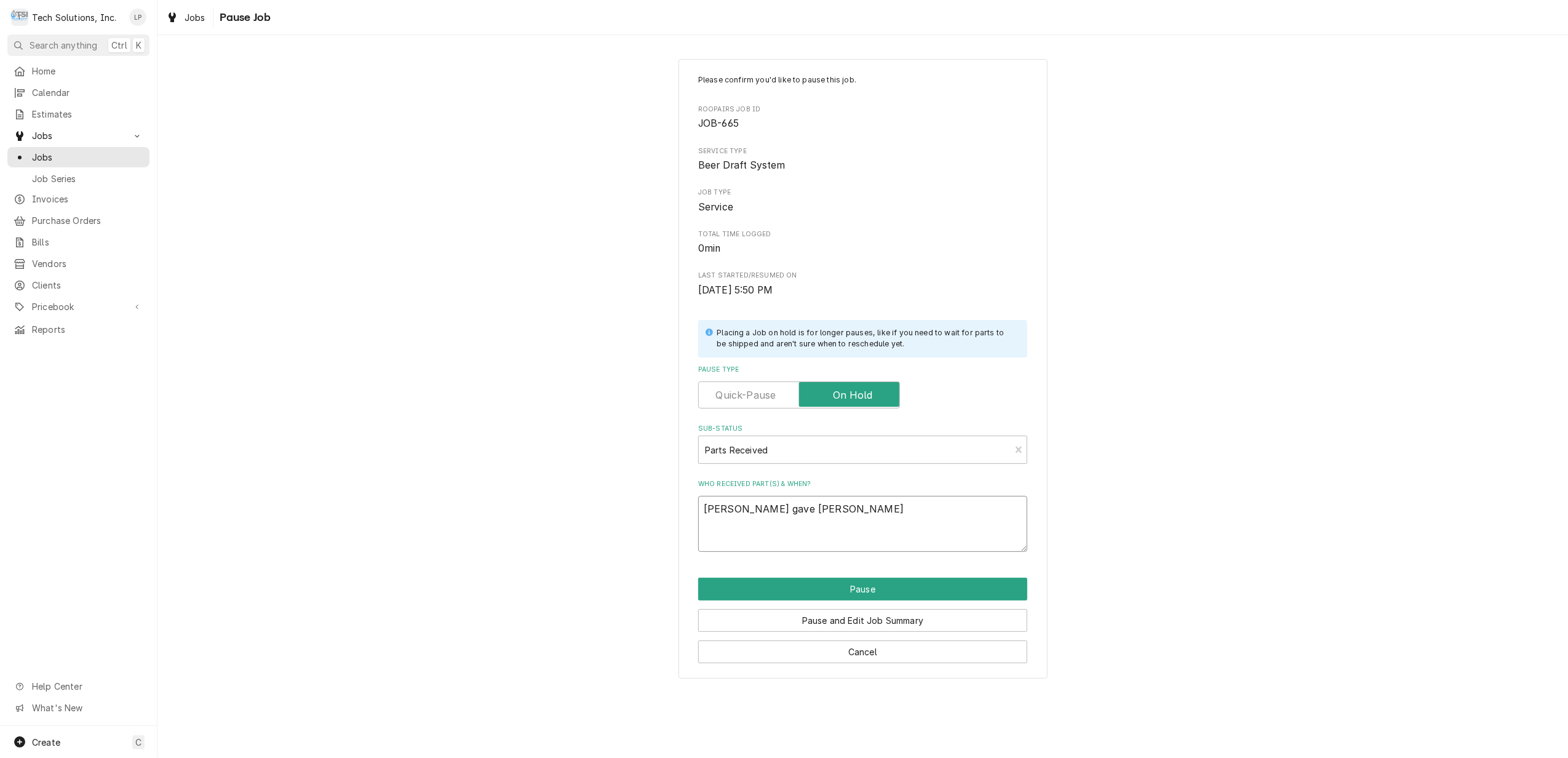
type textarea "Lisa gave Joe Pump T"
type textarea "x"
type textarea "Lisa gave Joe Pump Th"
type textarea "x"
type textarea "Lisa gave Joe Pump Thu"
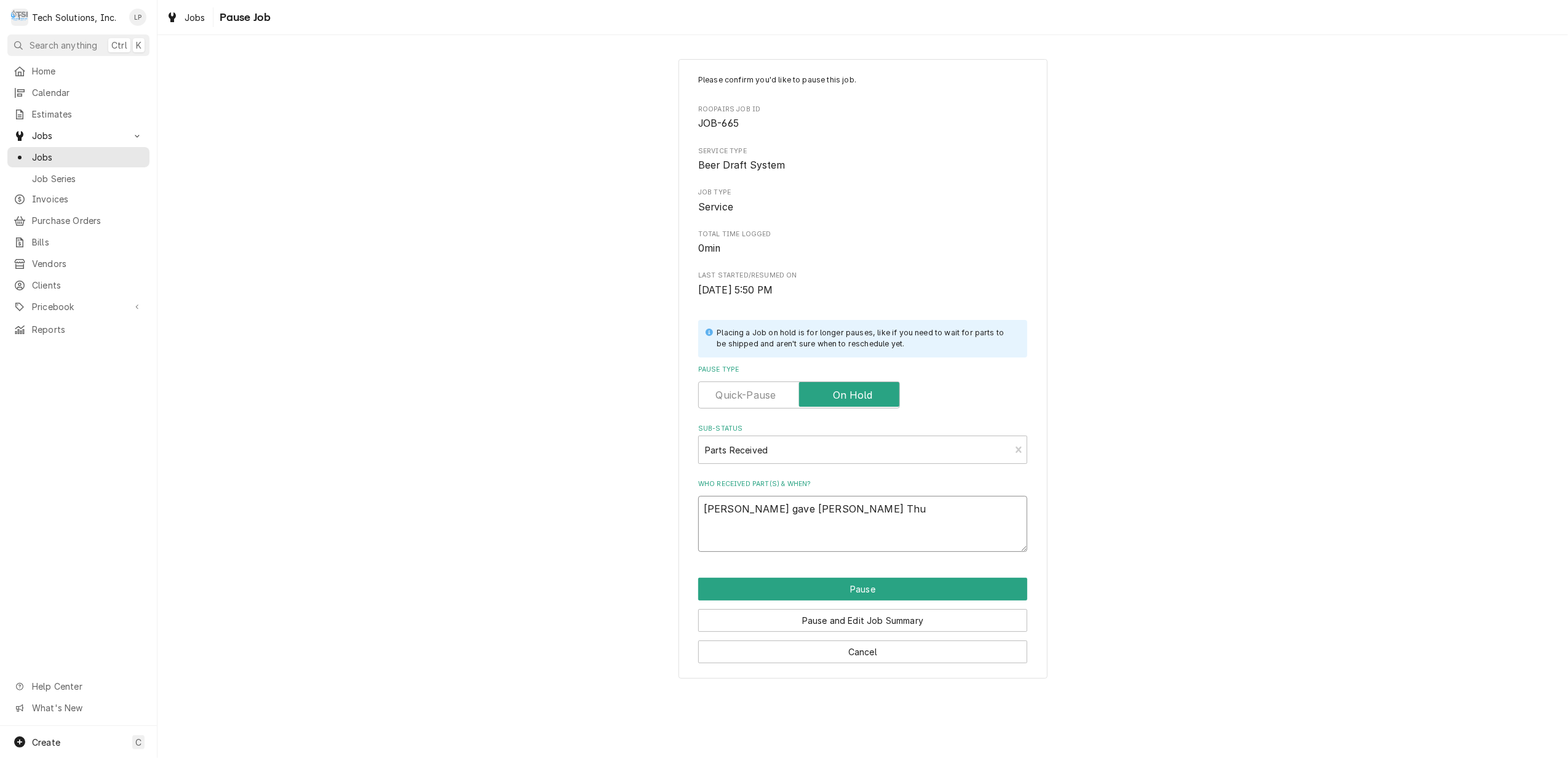
type textarea "x"
type textarea "Lisa gave Joe Pump Thur"
type textarea "x"
type textarea "Lisa gave Joe Pump Thurs"
type textarea "x"
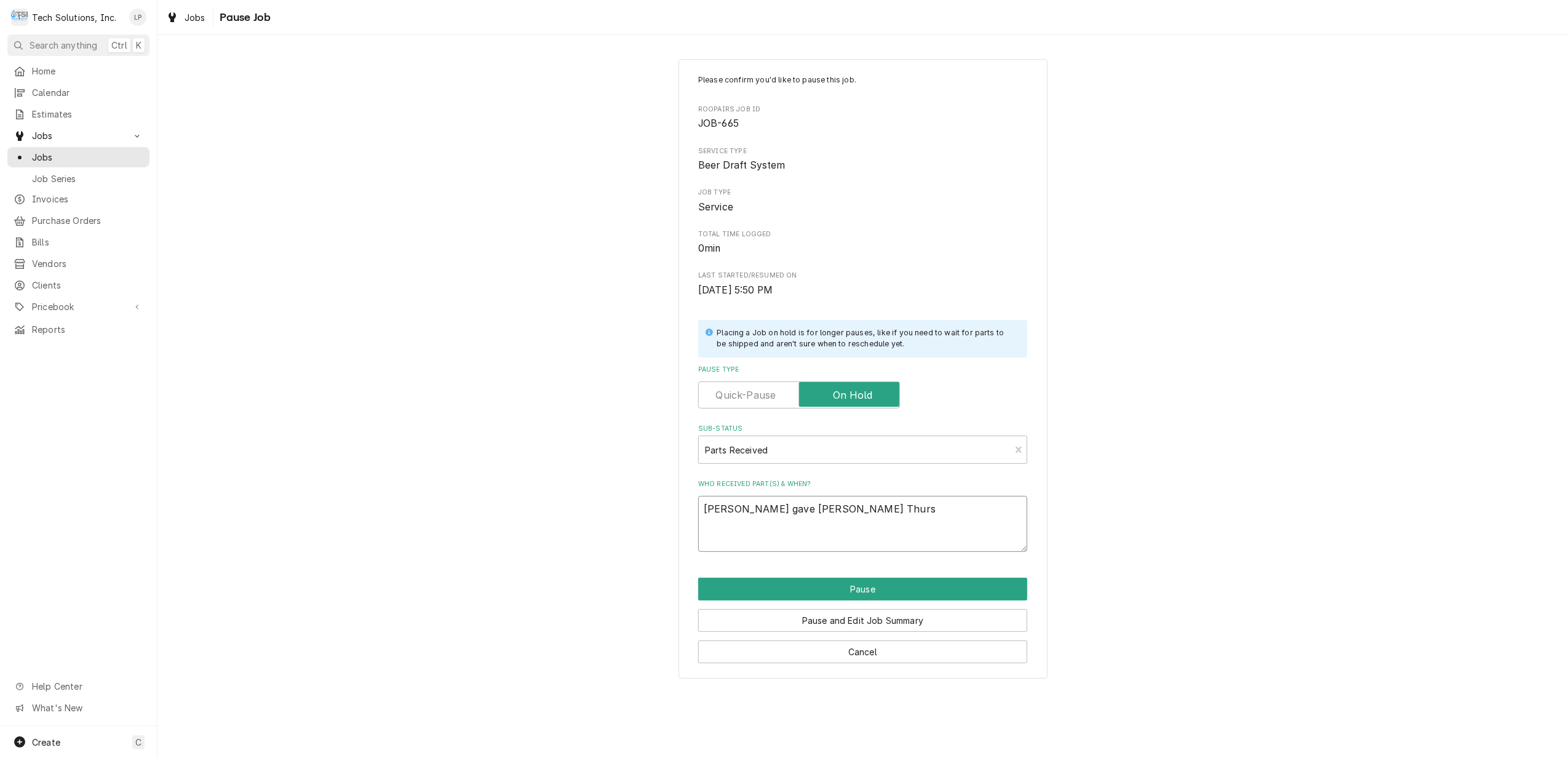
type textarea "Lisa gave Joe Pump Thursd"
type textarea "x"
type textarea "Lisa gave Joe Pump Thursda"
type textarea "x"
type textarea "Lisa gave Joe Pump Thursday"
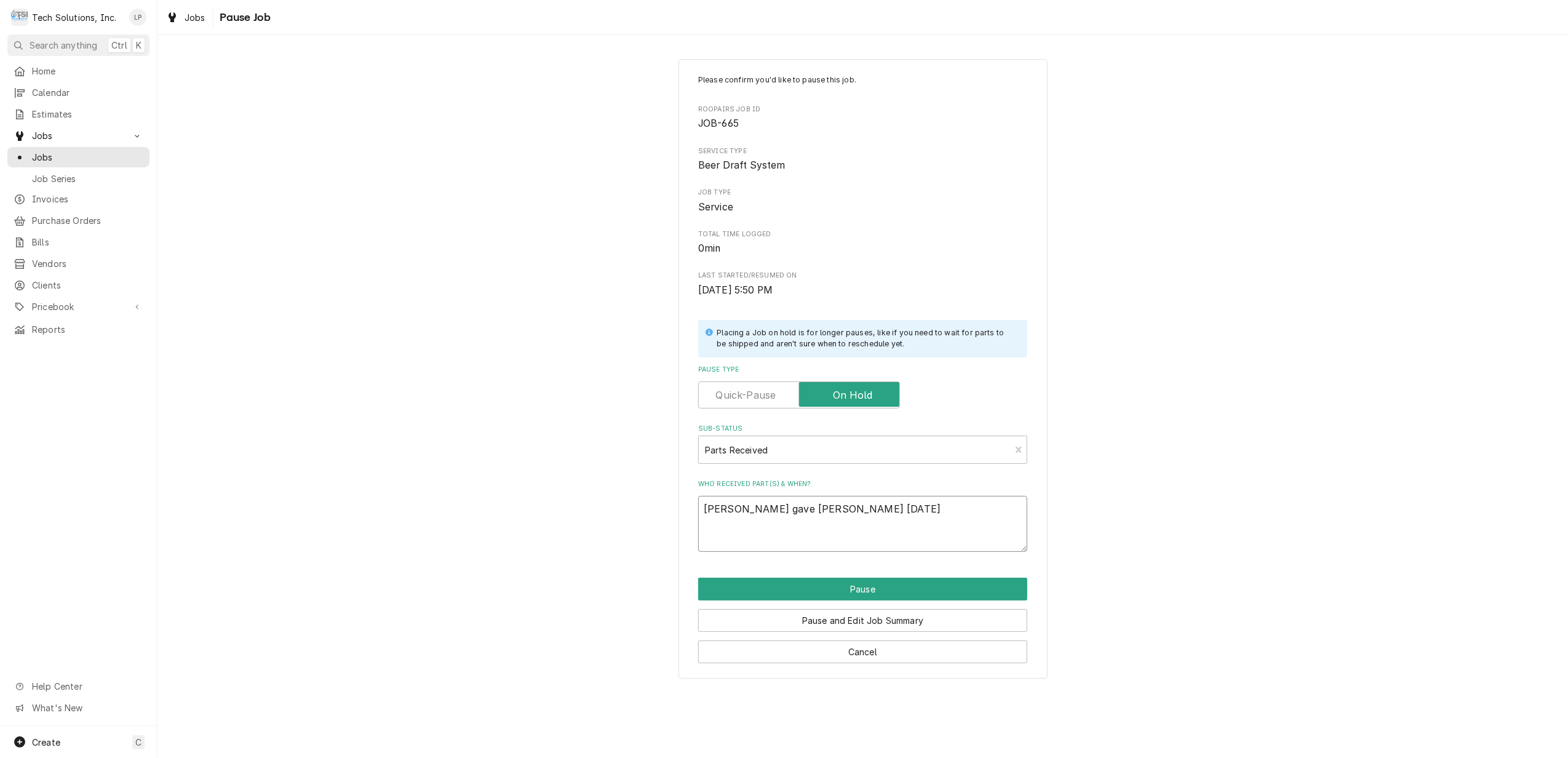
type textarea "x"
type textarea "Lisa gave Joe Pump Thursday"
type textarea "x"
type textarea "Lisa gave Joe Pump Thursday 9"
type textarea "x"
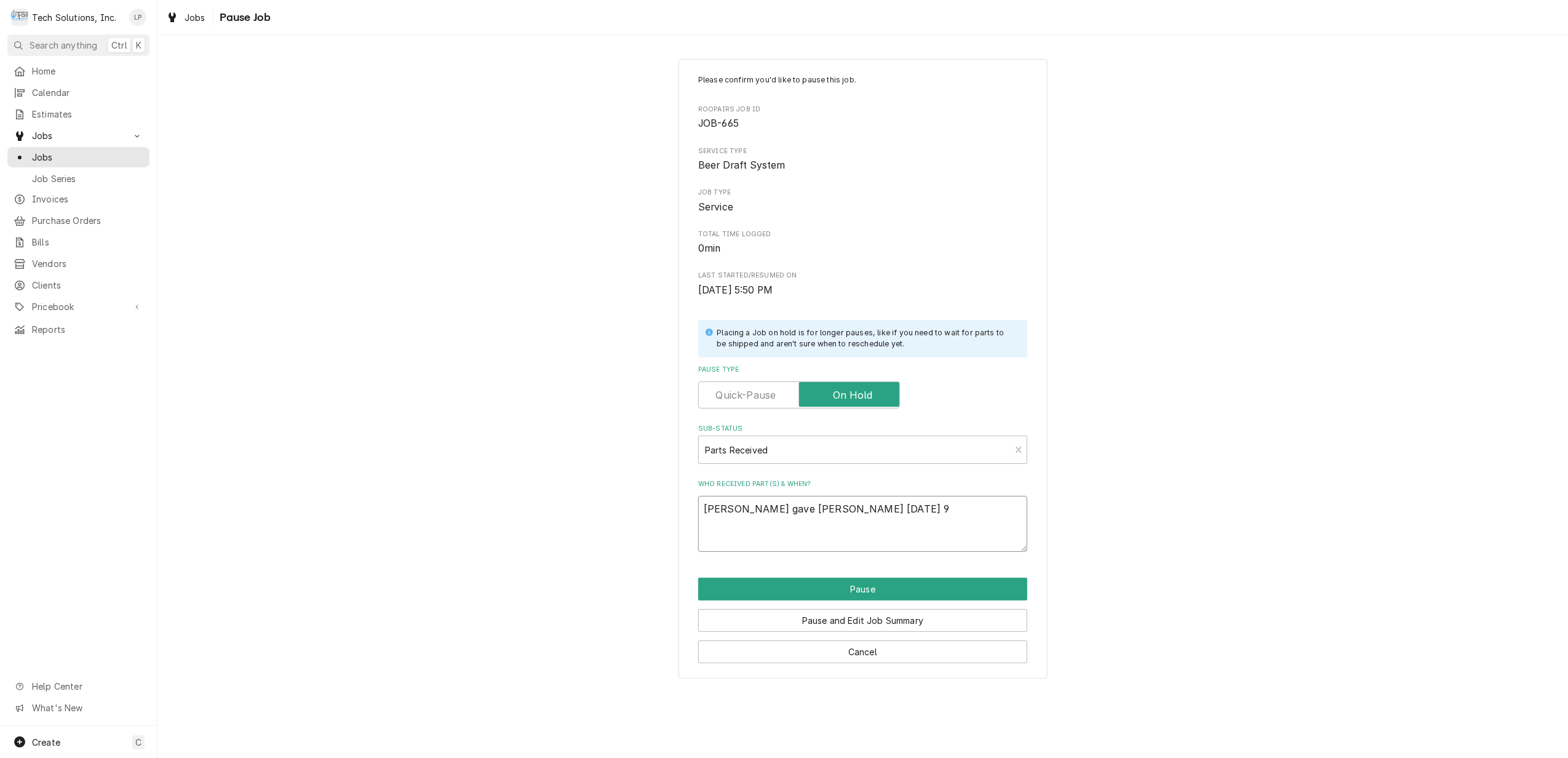
type textarea "Lisa gave Joe Pump Thursday 9/"
type textarea "x"
type textarea "Lisa gave Joe Pump Thursday 9/1"
type textarea "x"
type textarea "Lisa gave Joe Pump Thursday 9/11"
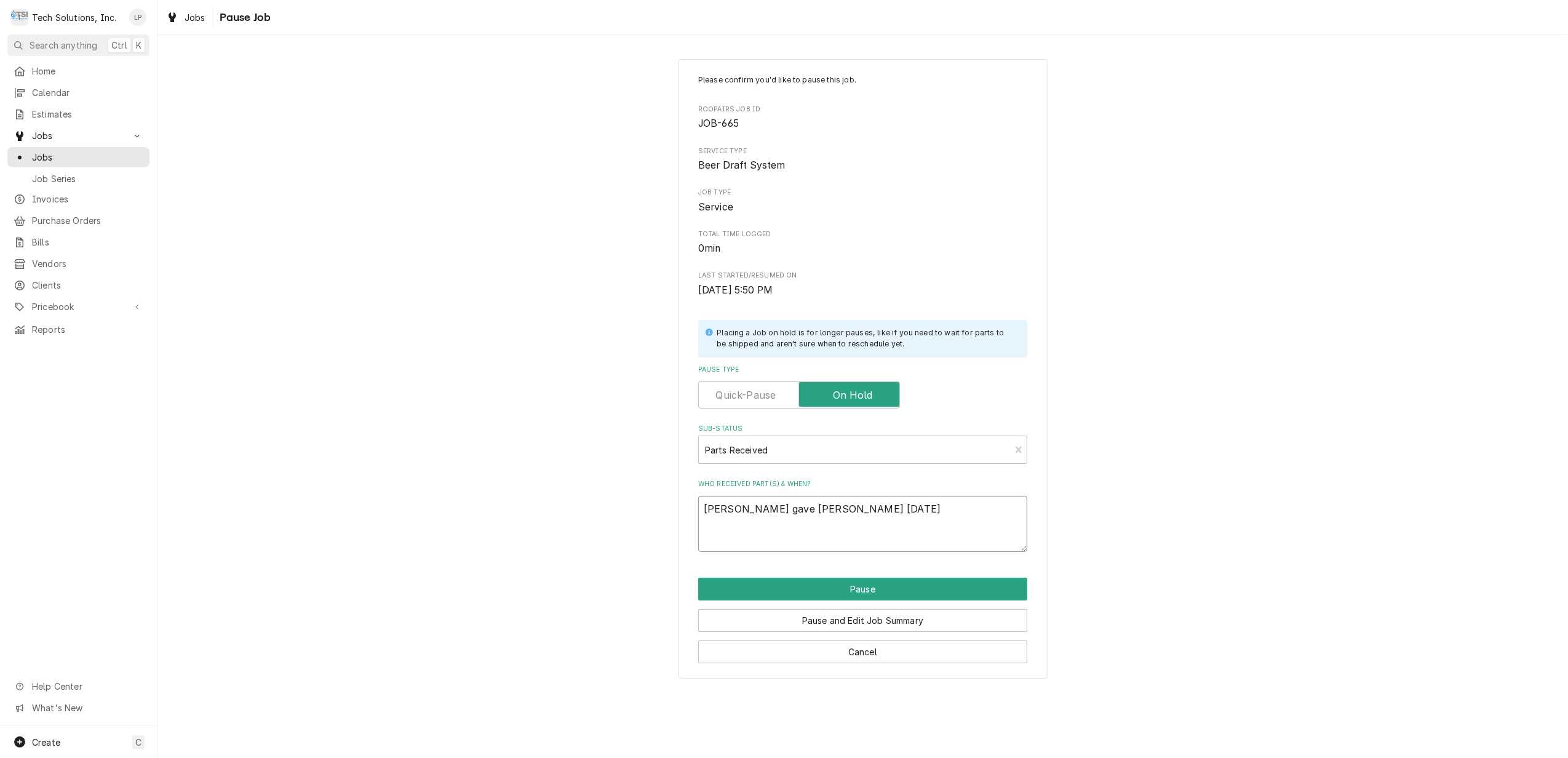
type textarea "x"
type textarea "Lisa gave Joe Pump Thursday 9/11/"
type textarea "x"
type textarea "Lisa gave Joe Pump Thursday 9/11/2"
type textarea "x"
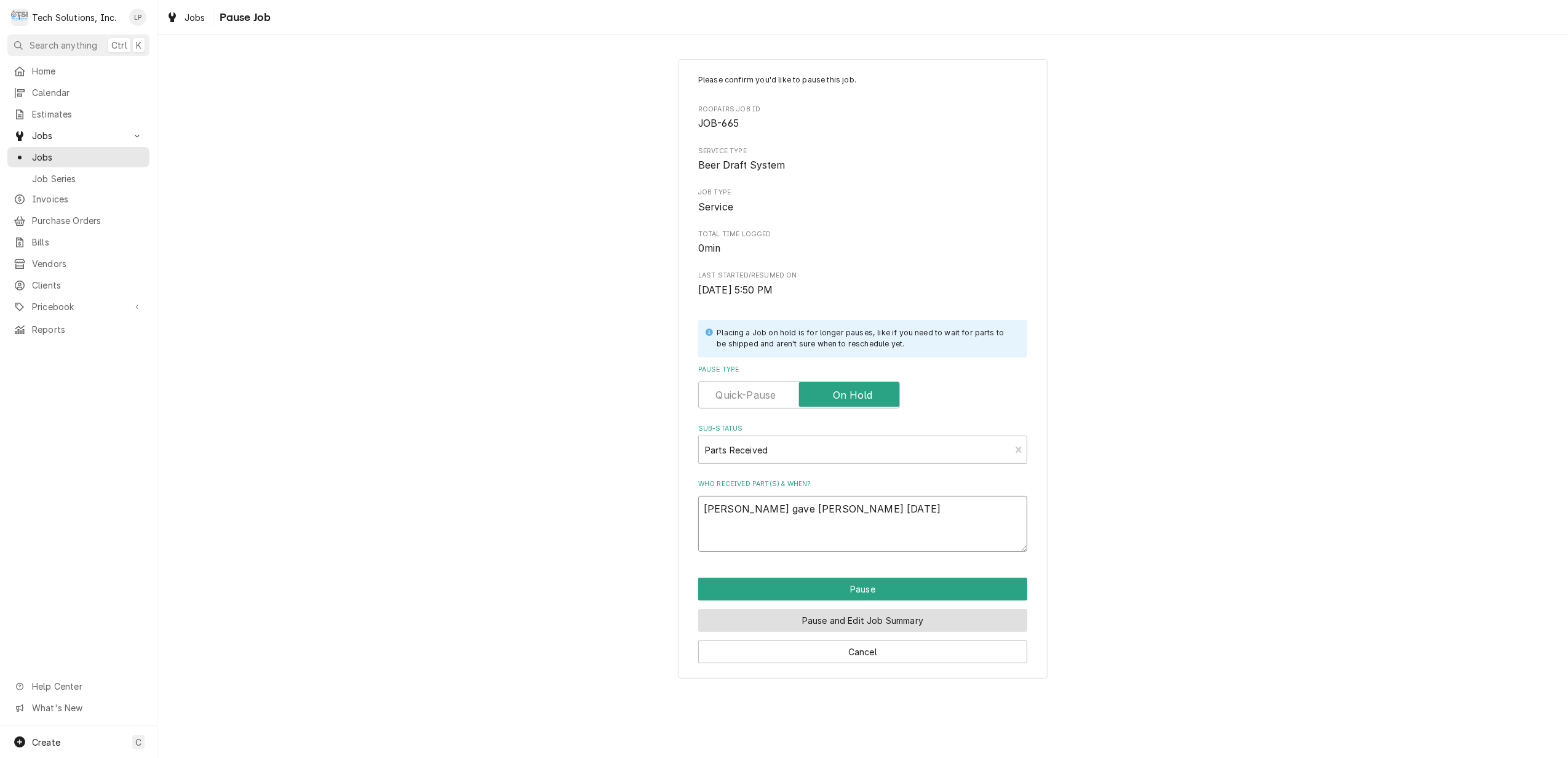
type textarea "Lisa gave Joe Pump Thursday 9/11/25"
click at [899, 622] on button "Pause and Edit Job Summary" at bounding box center [862, 620] width 329 height 22
type textarea "x"
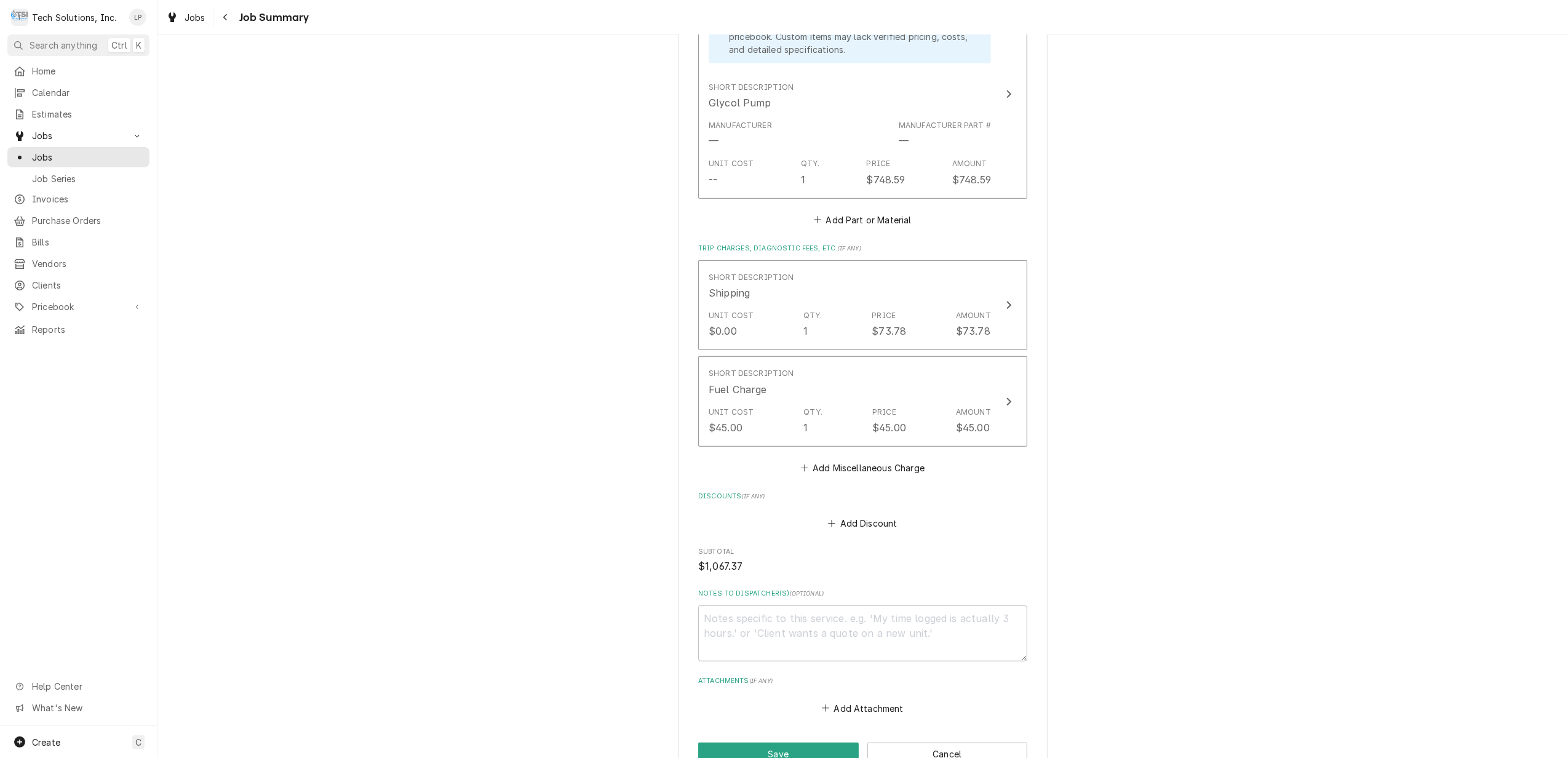
scroll to position [686, 0]
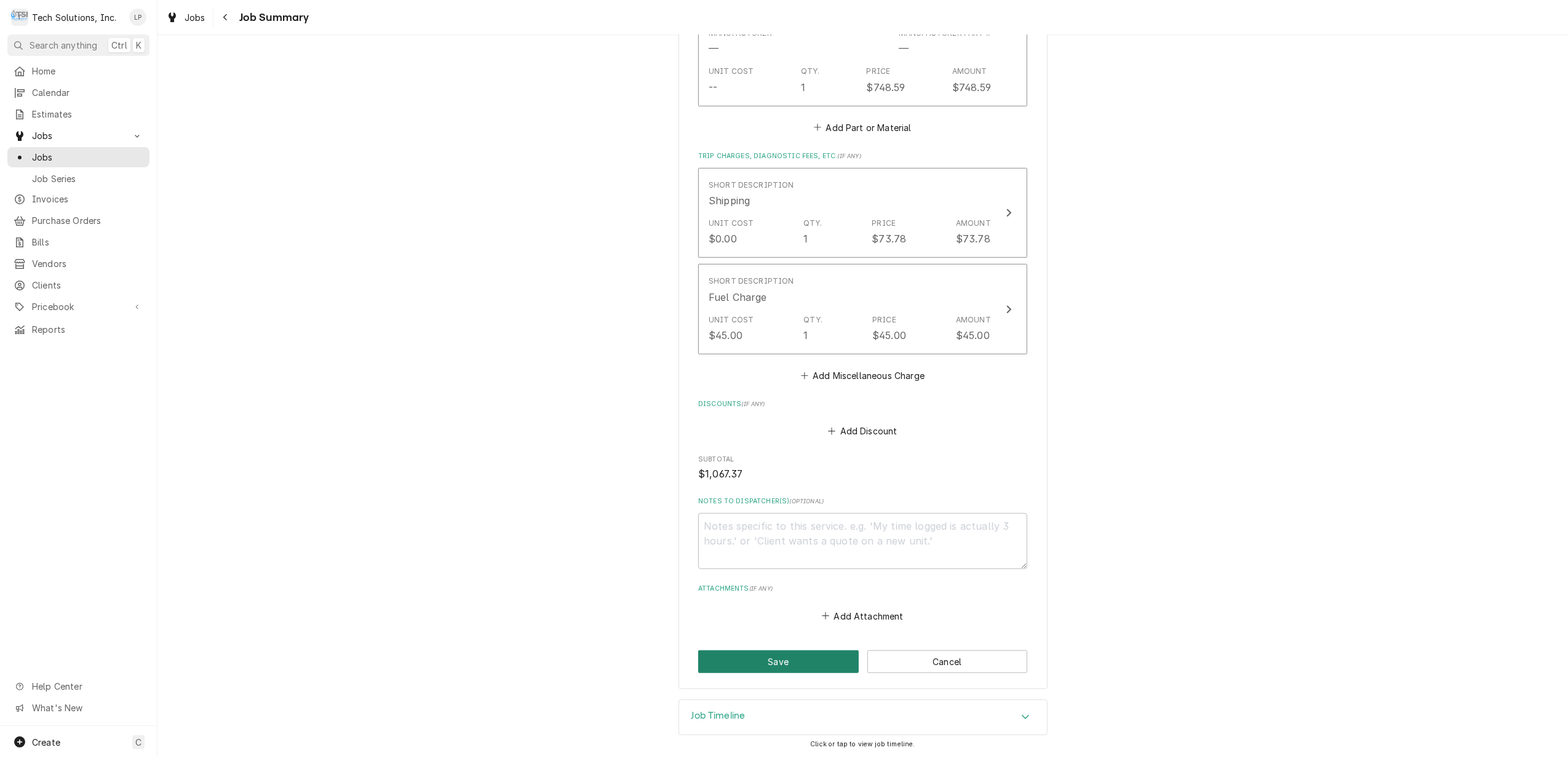
click at [800, 661] on button "Save" at bounding box center [778, 661] width 161 height 22
type textarea "x"
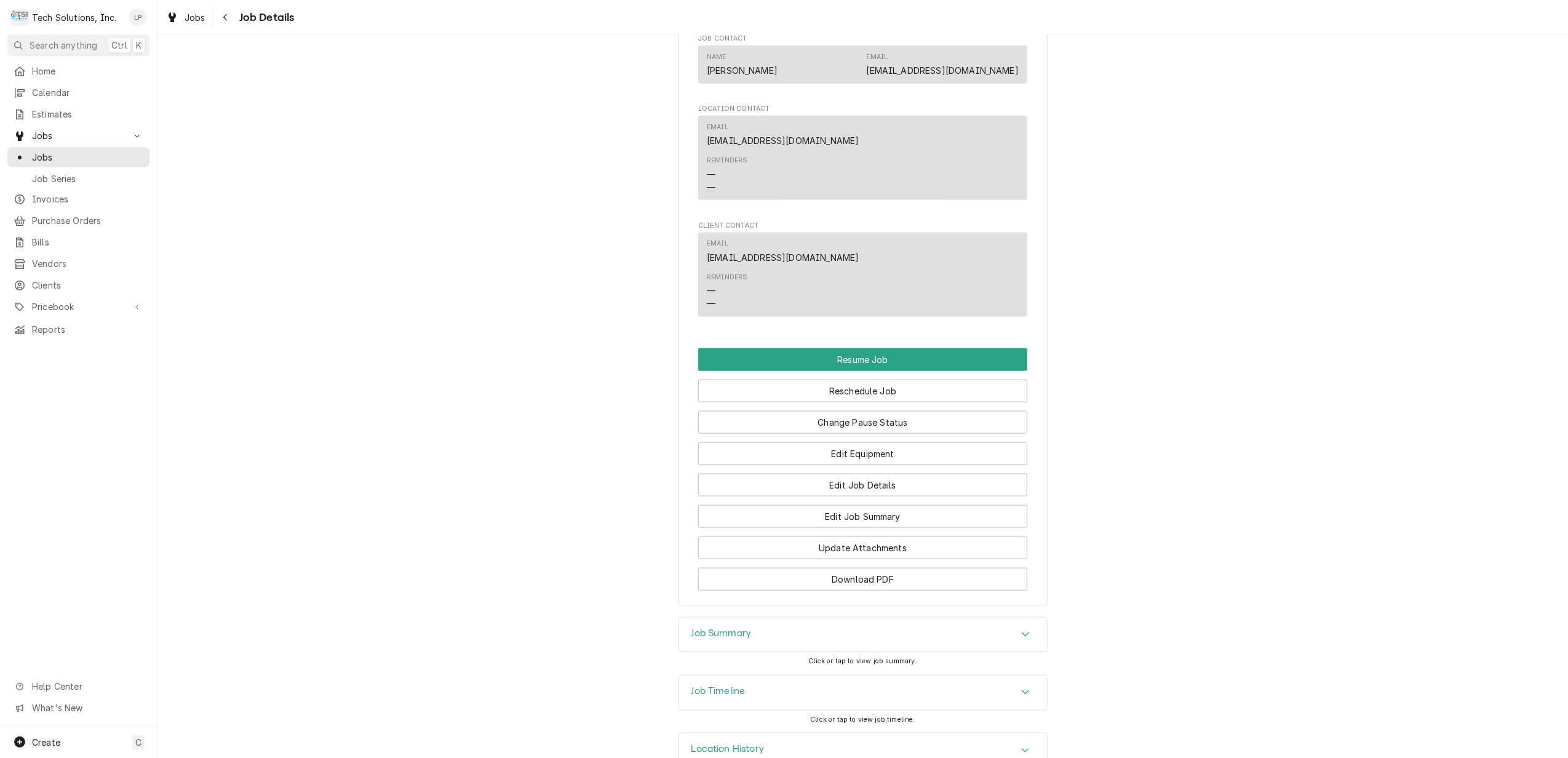
scroll to position [1349, 0]
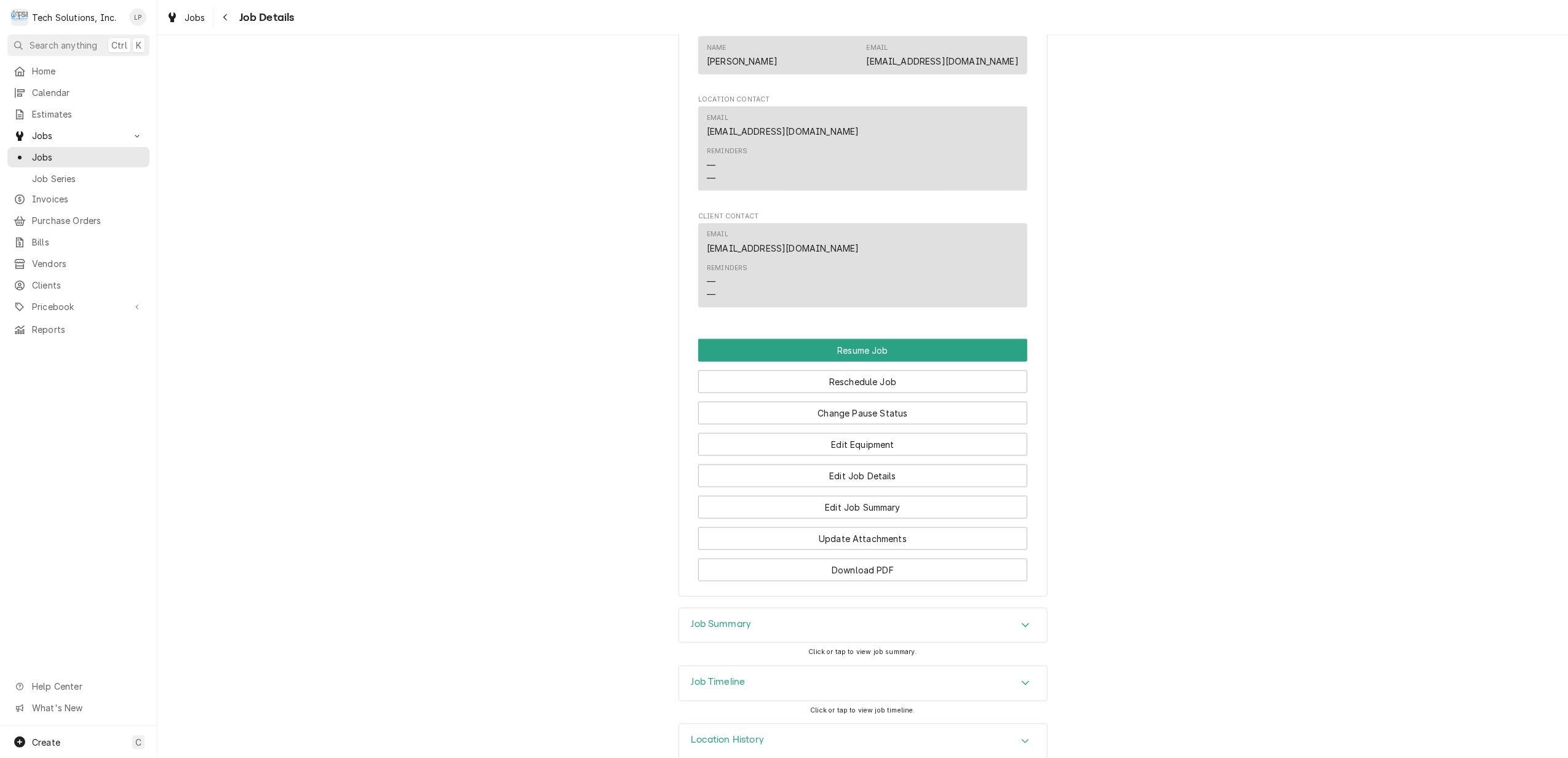
click at [1021, 736] on icon "Accordion Header" at bounding box center [1025, 741] width 8 height 10
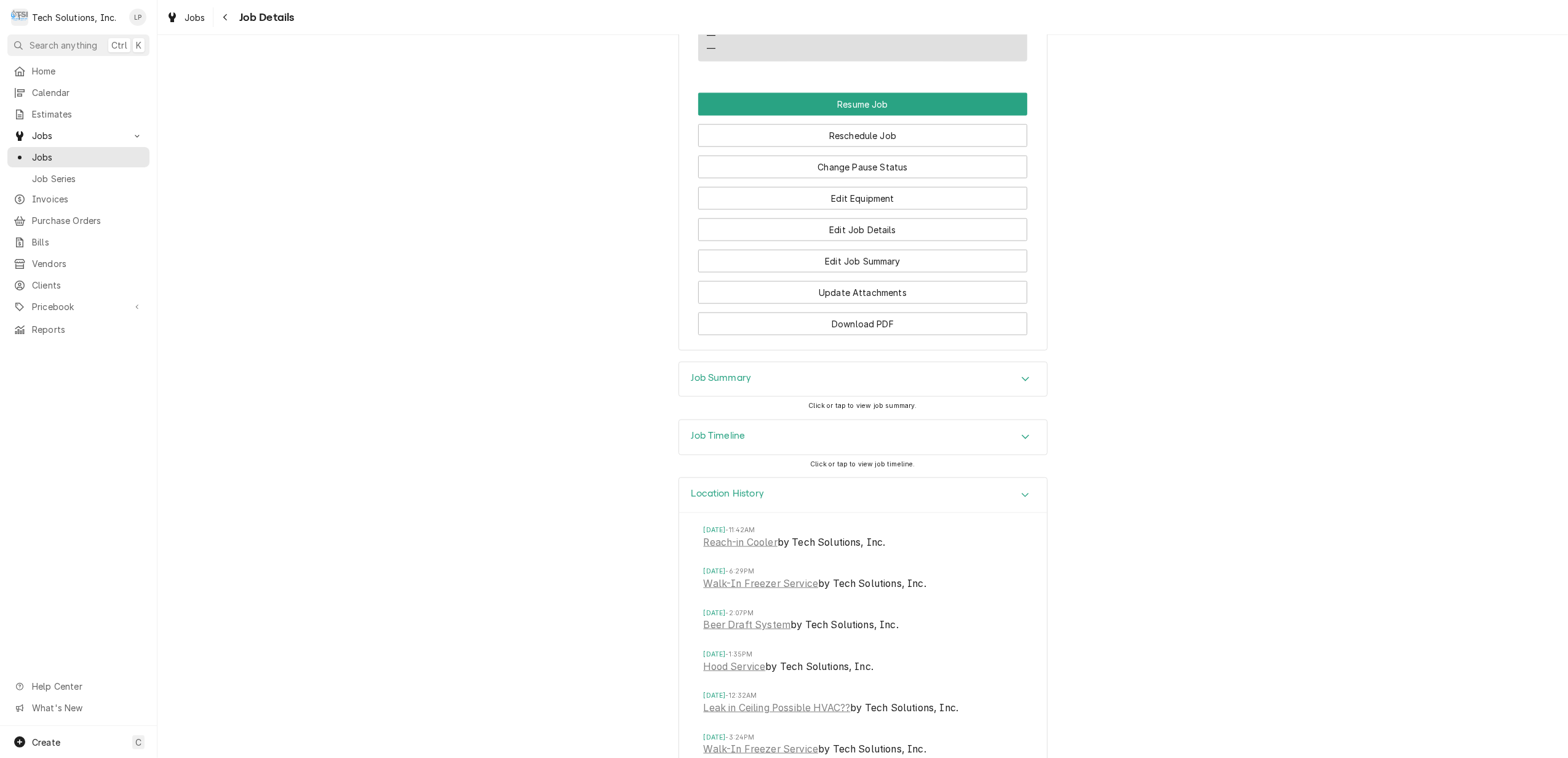
scroll to position [1677, 0]
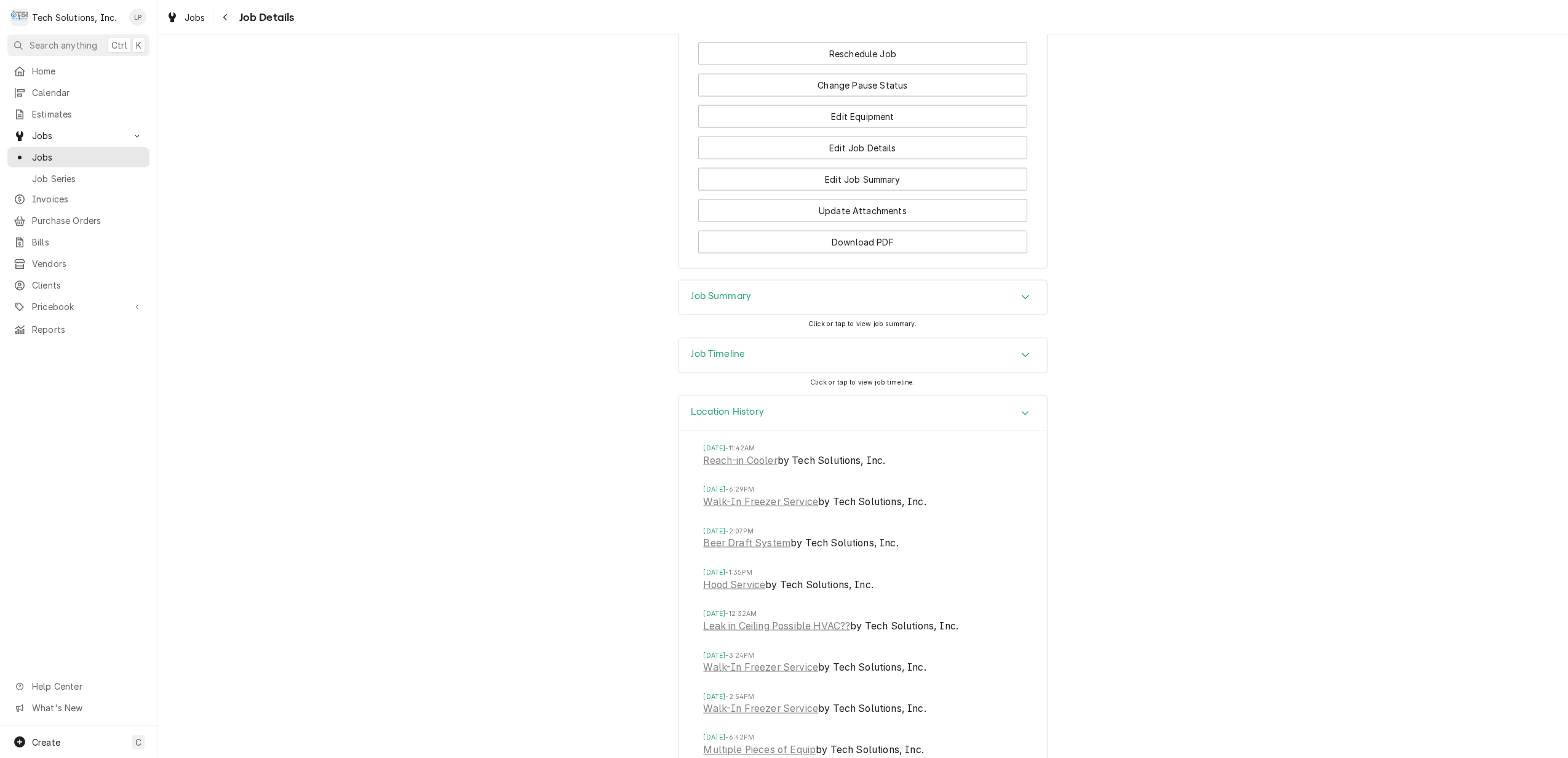
click at [1021, 350] on icon "Accordion Header" at bounding box center [1025, 355] width 8 height 10
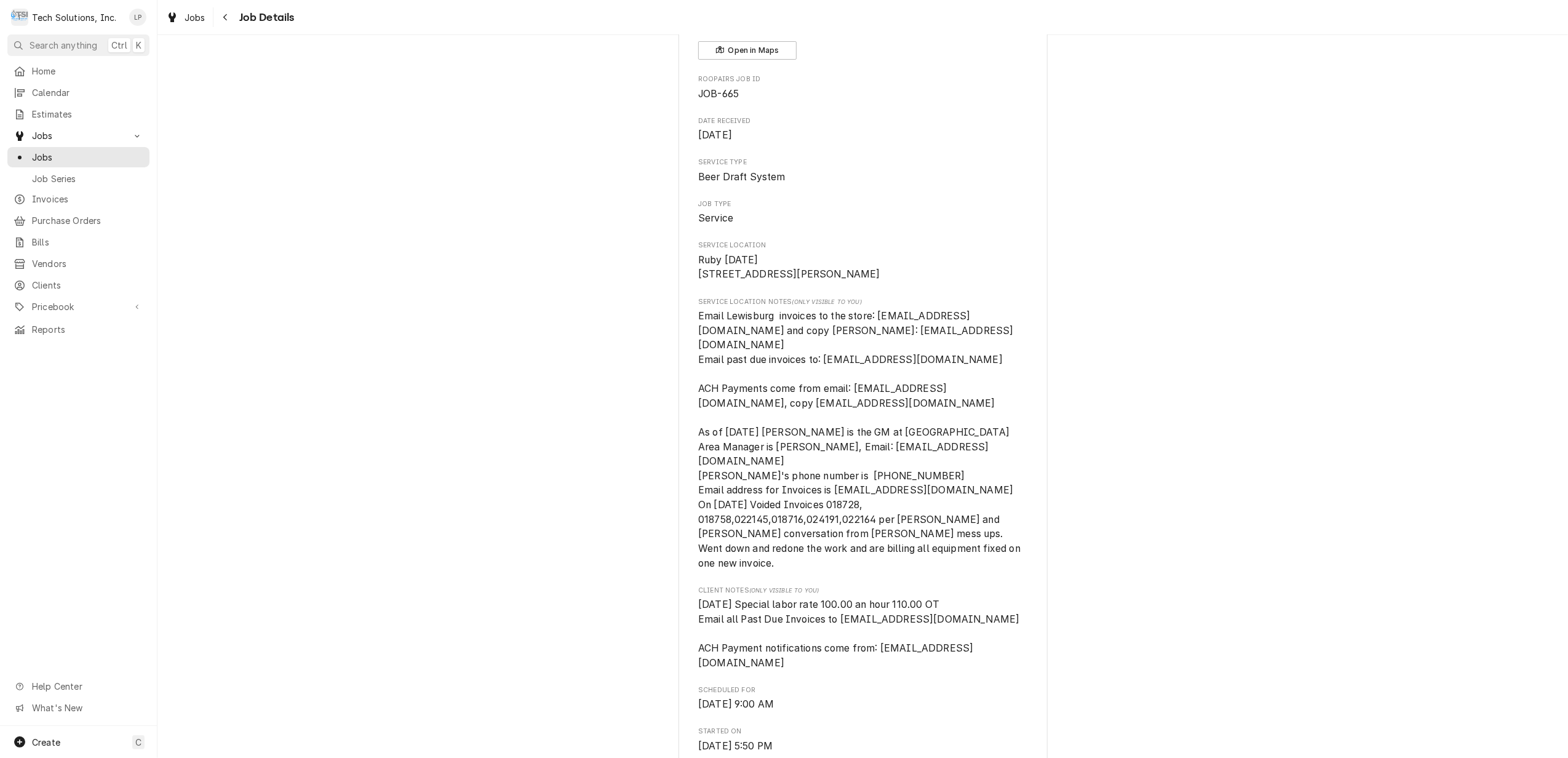
scroll to position [0, 0]
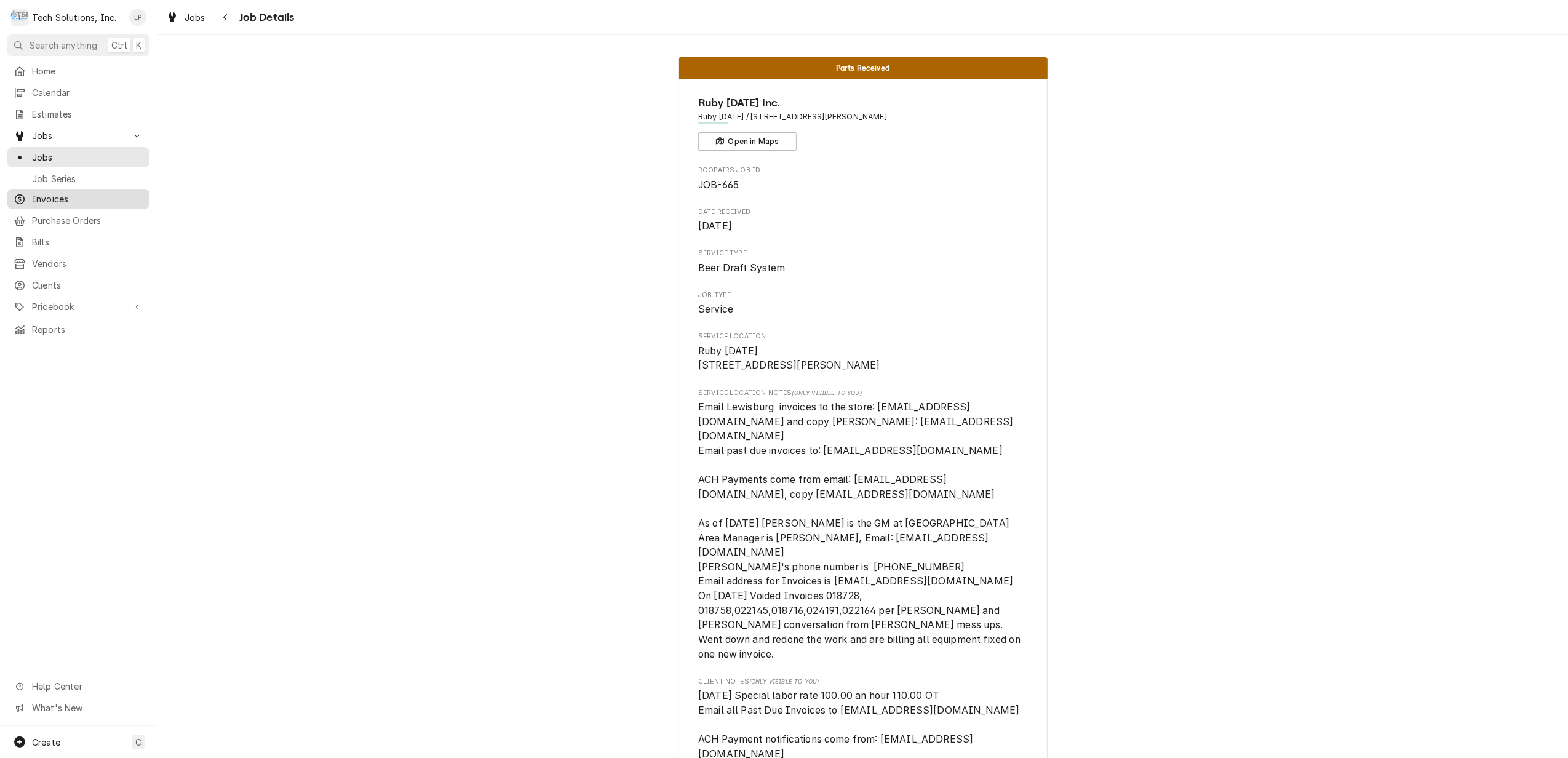
click at [38, 197] on span "Invoices" at bounding box center [87, 199] width 112 height 13
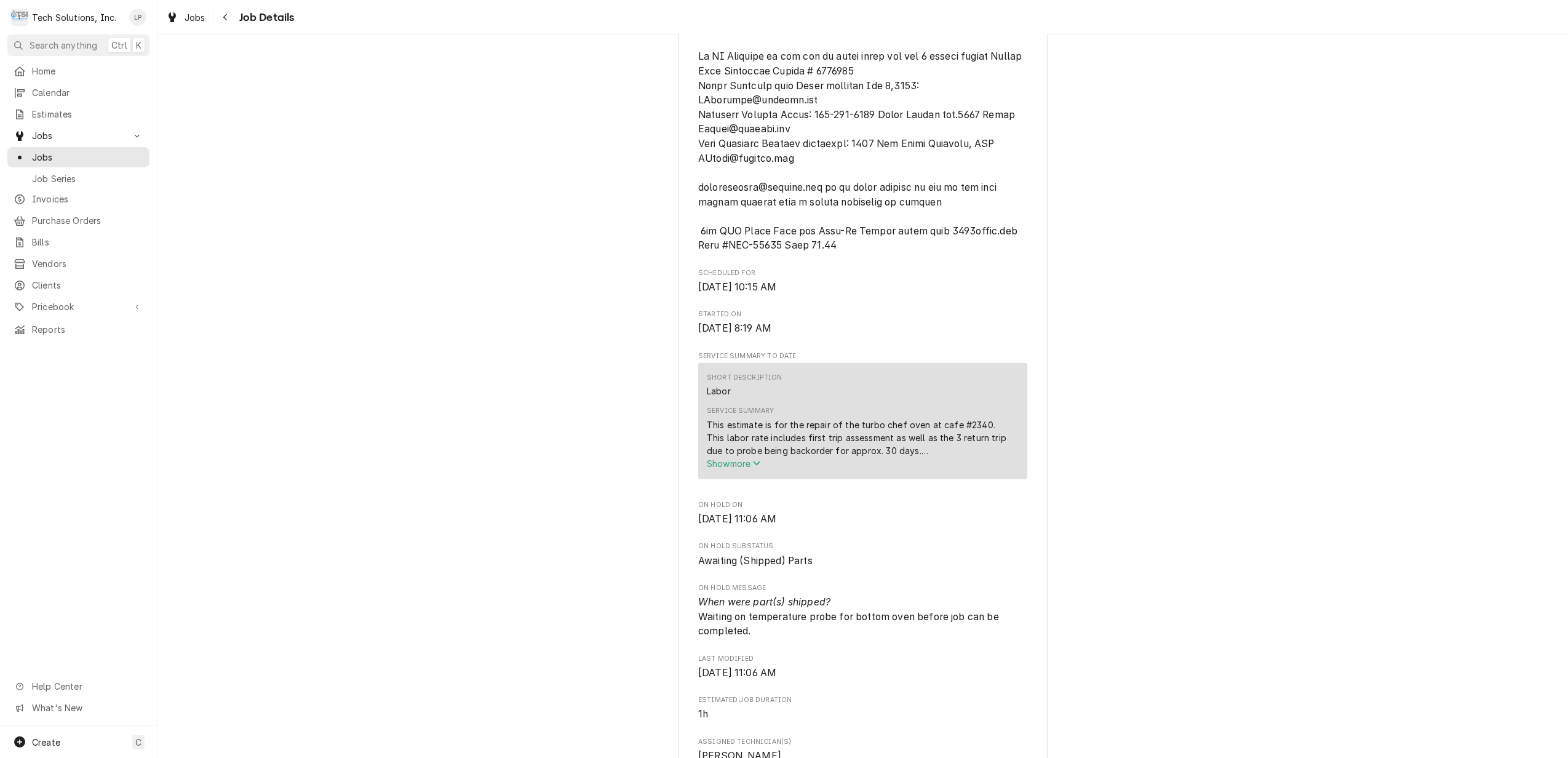
scroll to position [1394, 0]
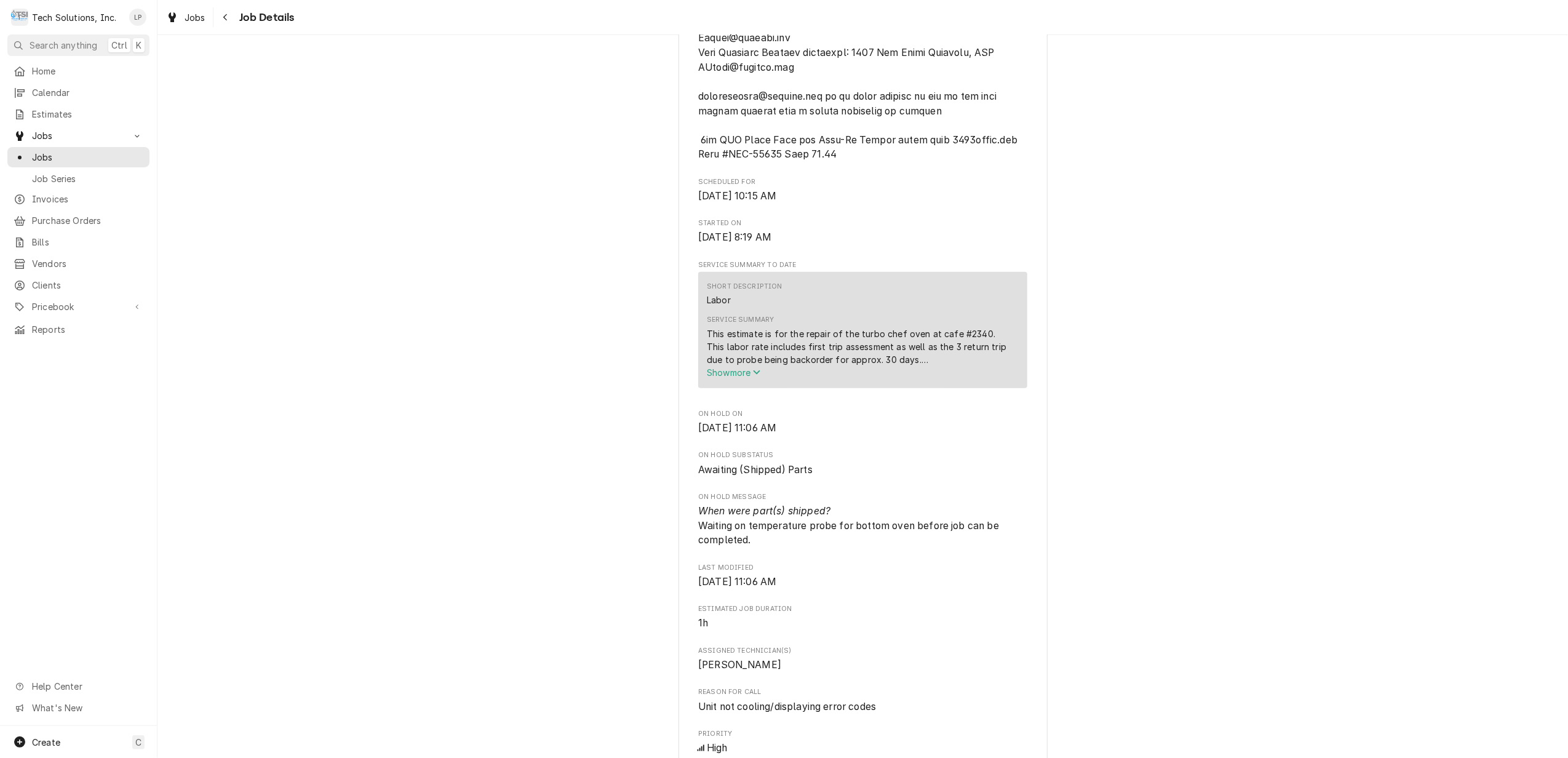
click at [736, 377] on span "Show more" at bounding box center [734, 372] width 54 height 11
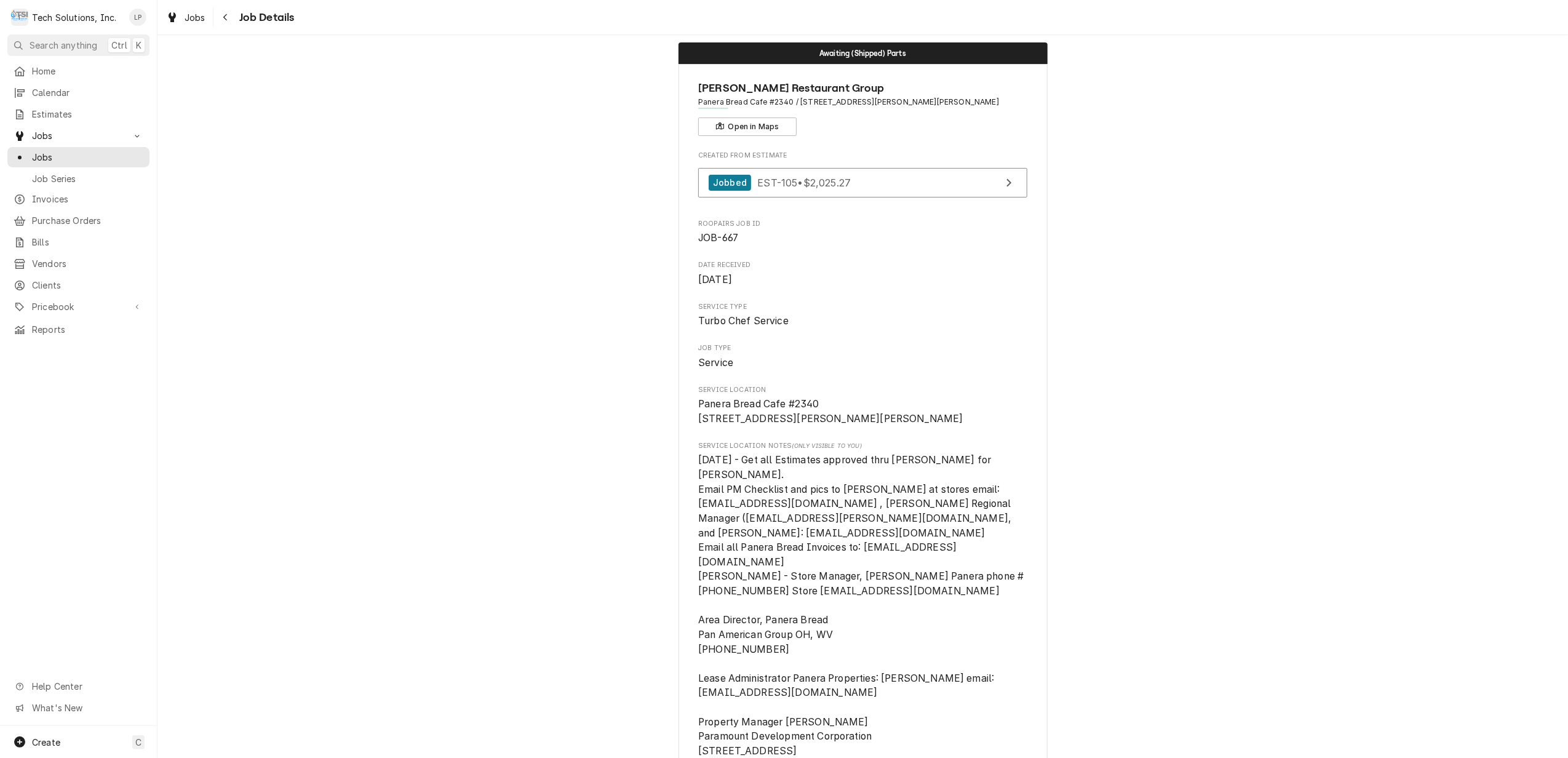
scroll to position [0, 0]
